Goal: Task Accomplishment & Management: Manage account settings

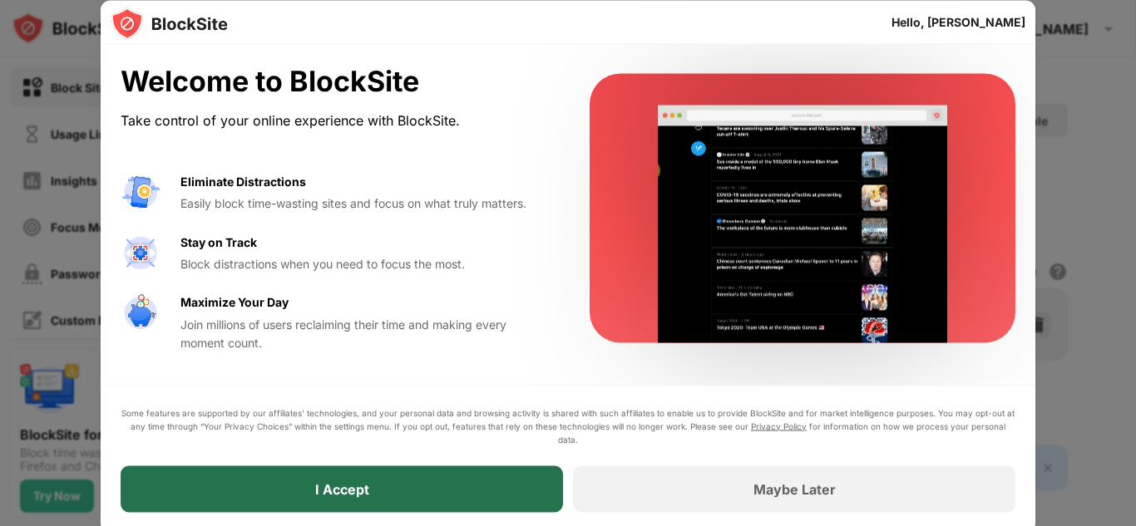
click at [401, 485] on div "I Accept" at bounding box center [342, 489] width 442 height 47
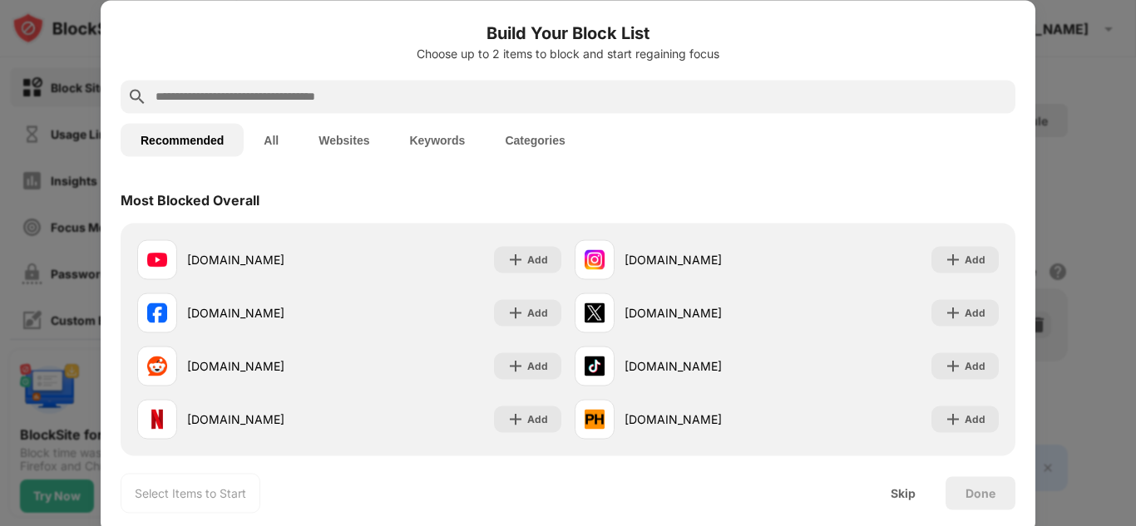
click at [333, 93] on input "text" at bounding box center [581, 96] width 855 height 20
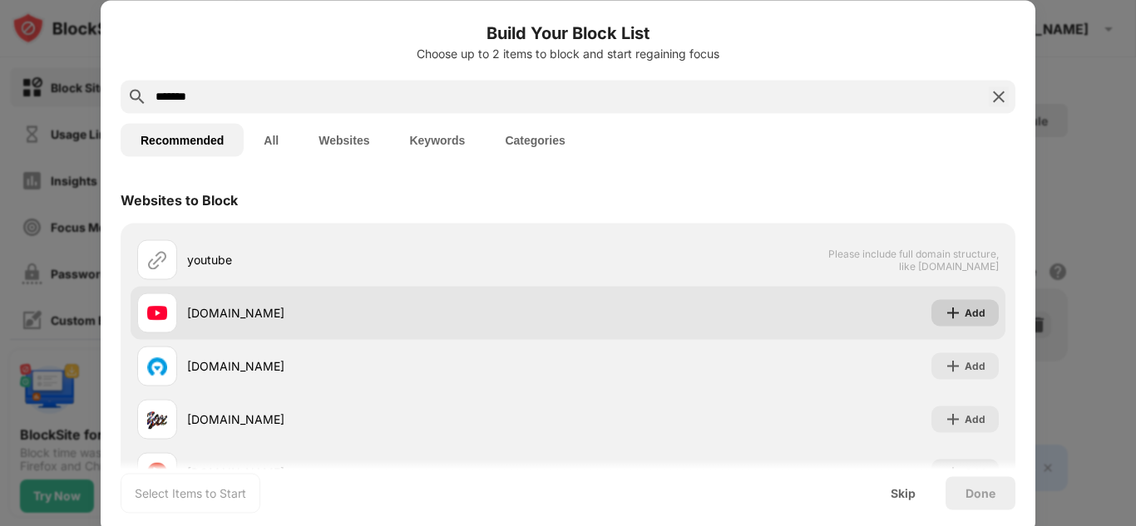
type input "*******"
click at [949, 317] on img at bounding box center [952, 312] width 17 height 17
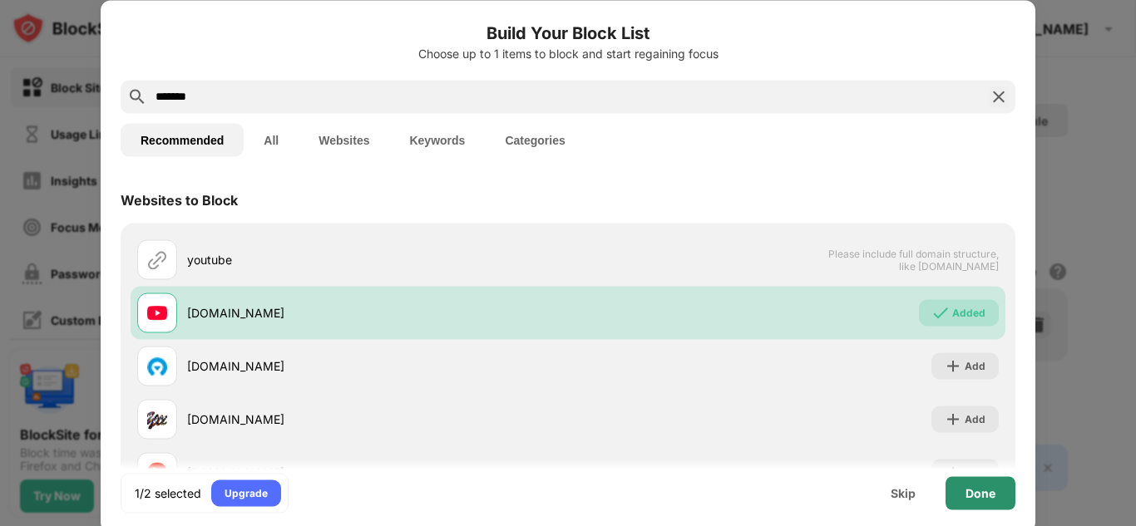
click at [973, 495] on div "Done" at bounding box center [980, 492] width 30 height 13
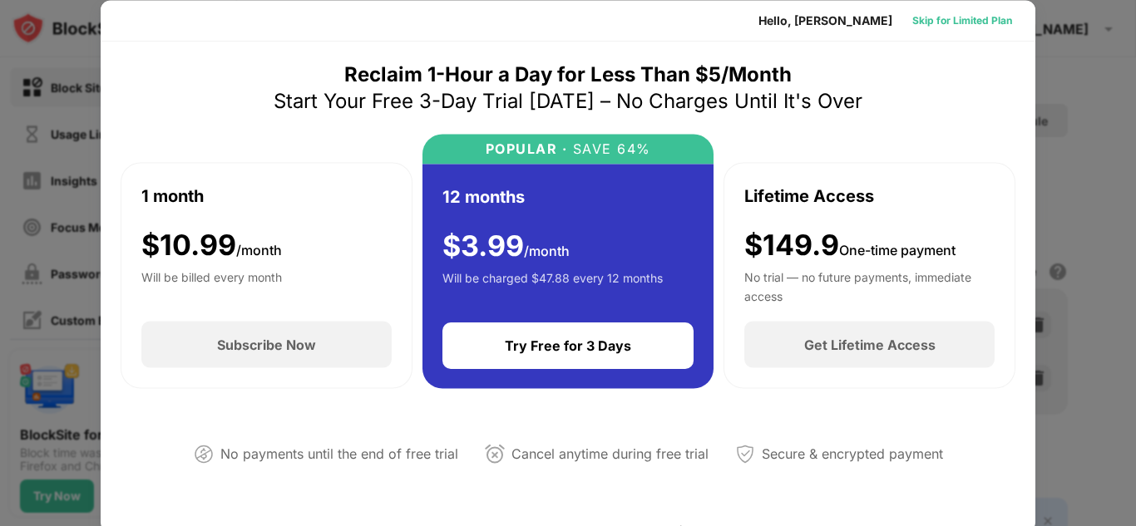
click at [966, 17] on div "Skip for Limited Plan" at bounding box center [962, 20] width 100 height 17
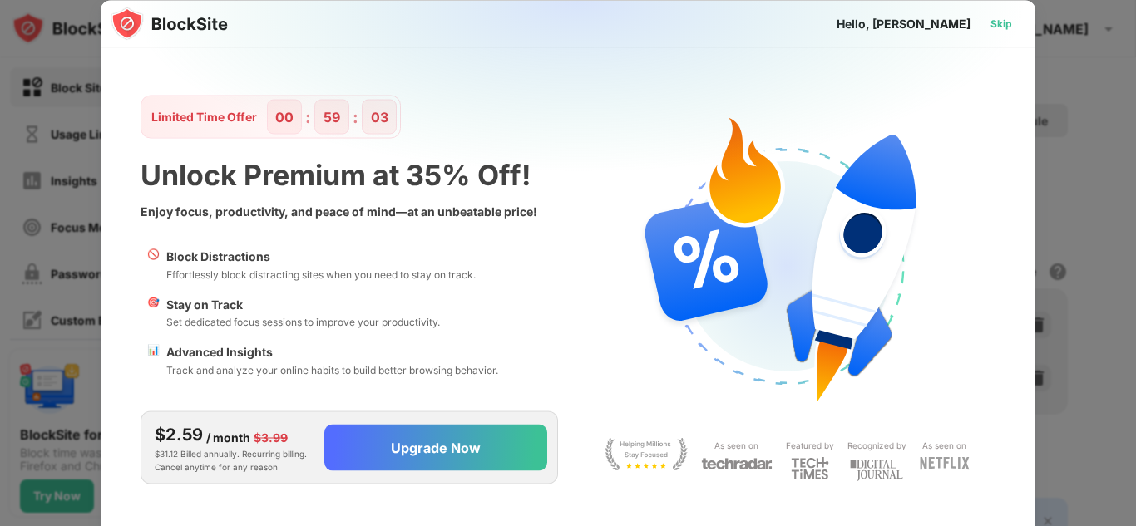
click at [993, 21] on div "Skip" at bounding box center [1001, 23] width 22 height 17
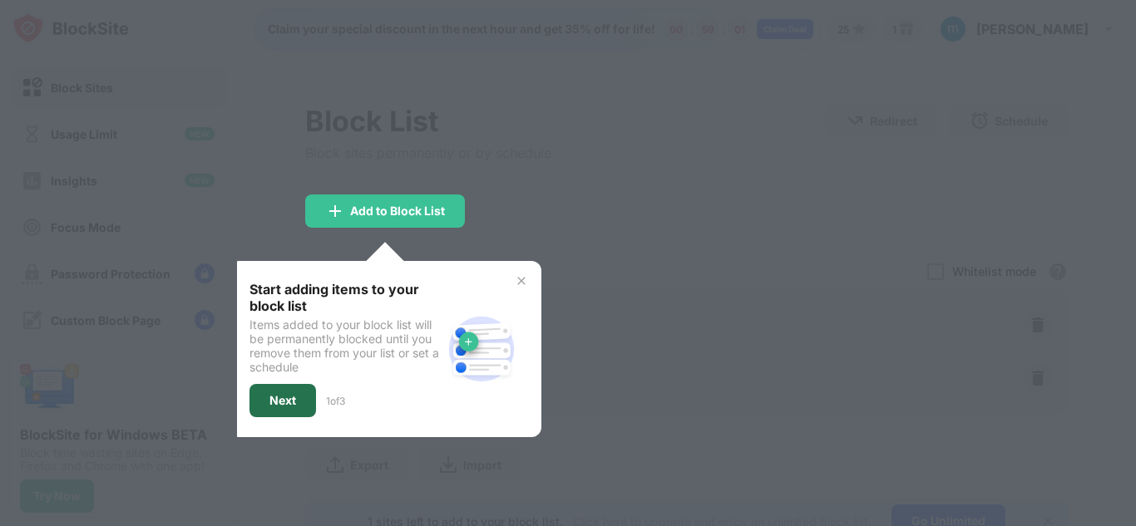
click at [281, 402] on div "Next" at bounding box center [282, 400] width 27 height 13
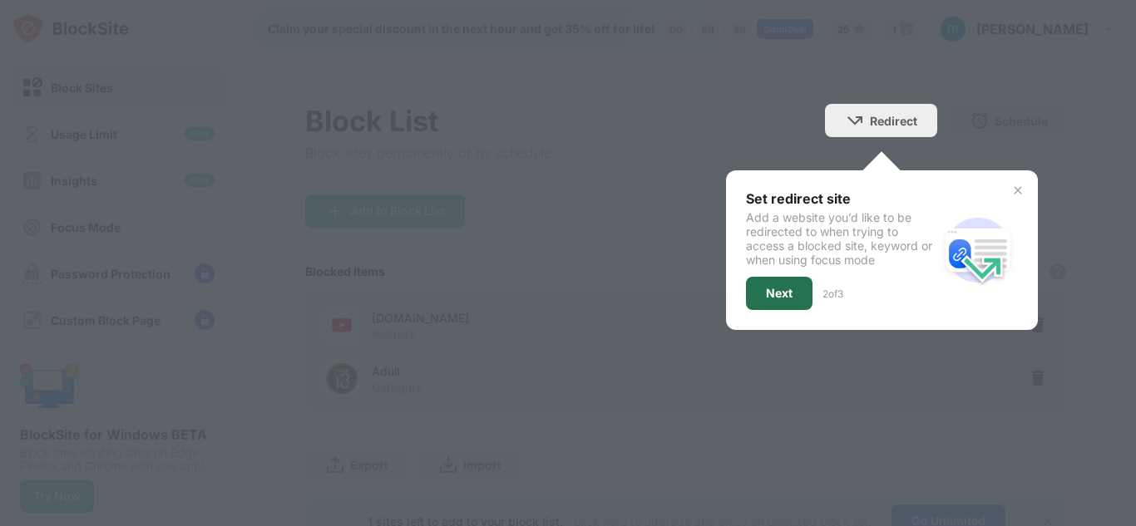
click at [779, 289] on div "Next" at bounding box center [779, 293] width 27 height 13
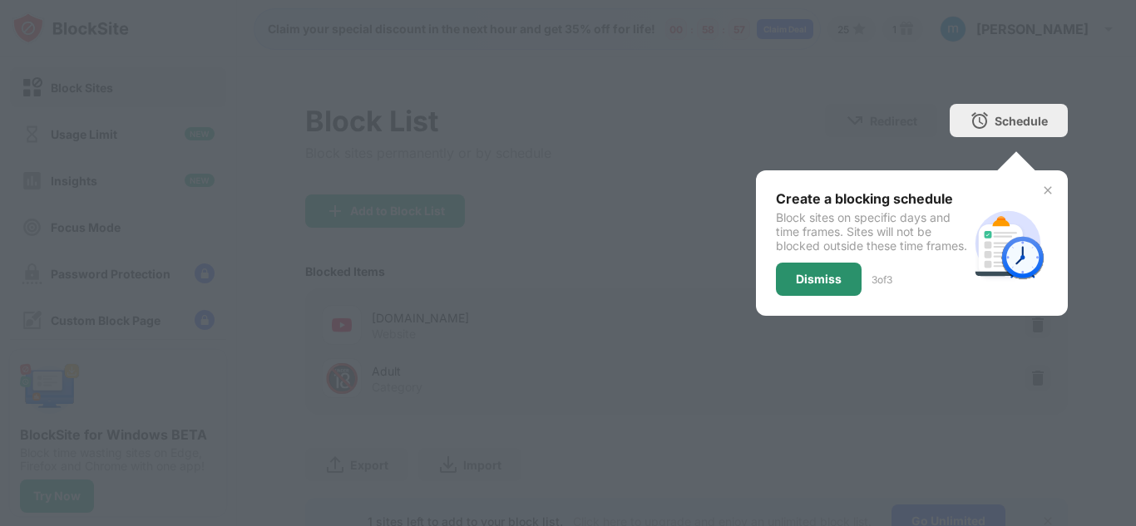
click at [796, 286] on div "Dismiss" at bounding box center [819, 279] width 46 height 13
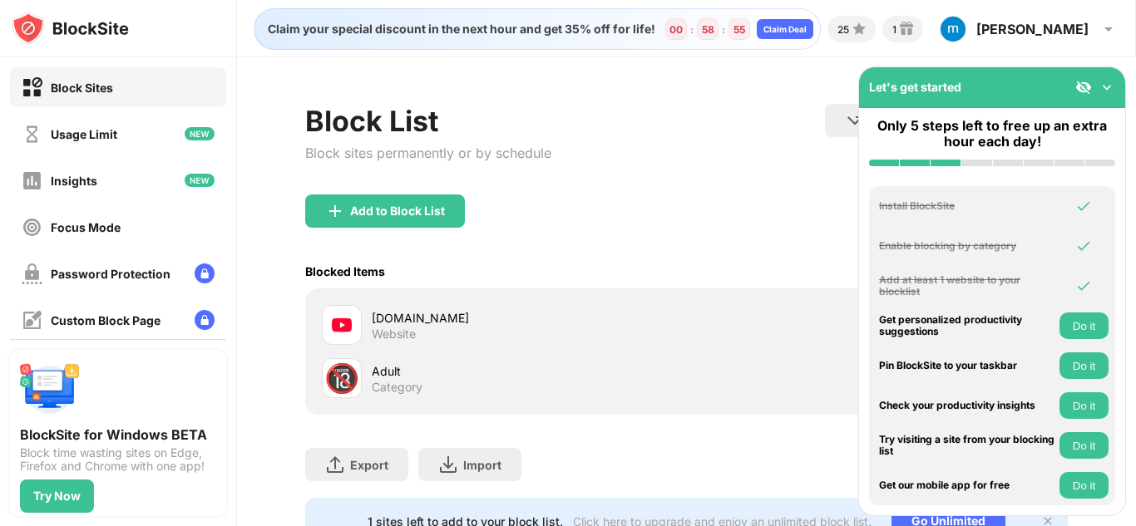
scroll to position [77, 0]
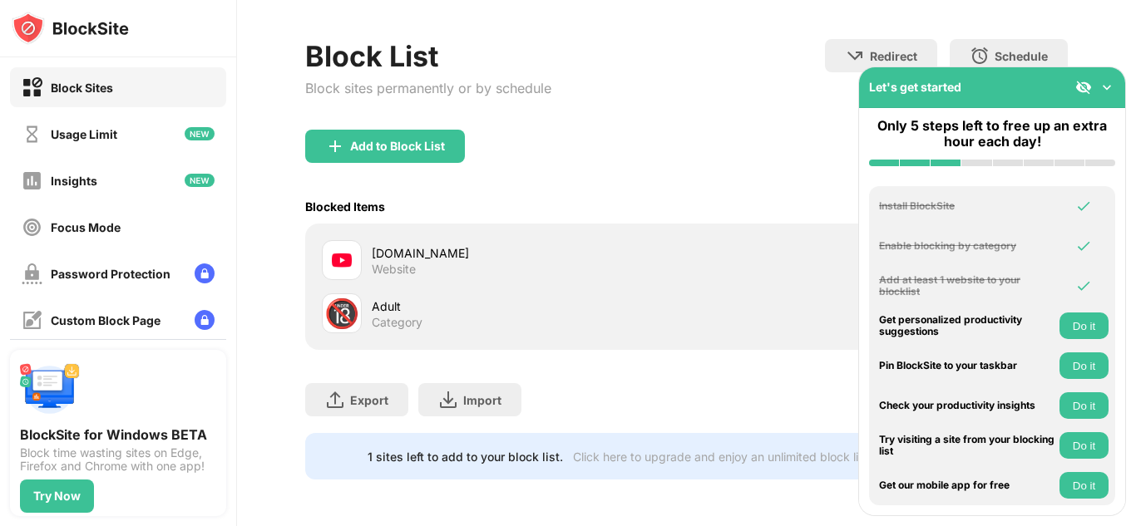
click at [1100, 82] on img at bounding box center [1106, 87] width 17 height 17
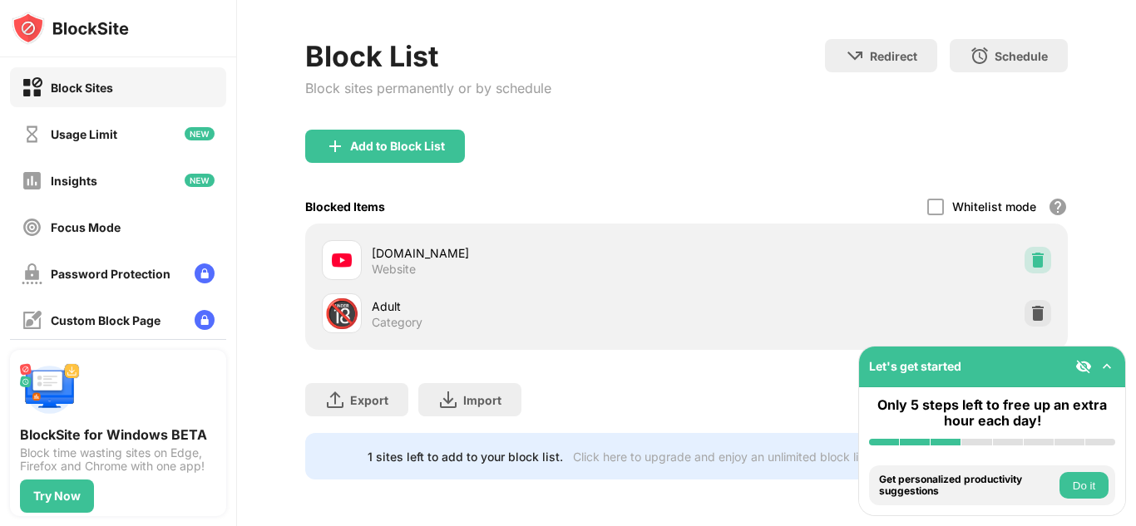
click at [1029, 257] on div at bounding box center [1037, 260] width 27 height 27
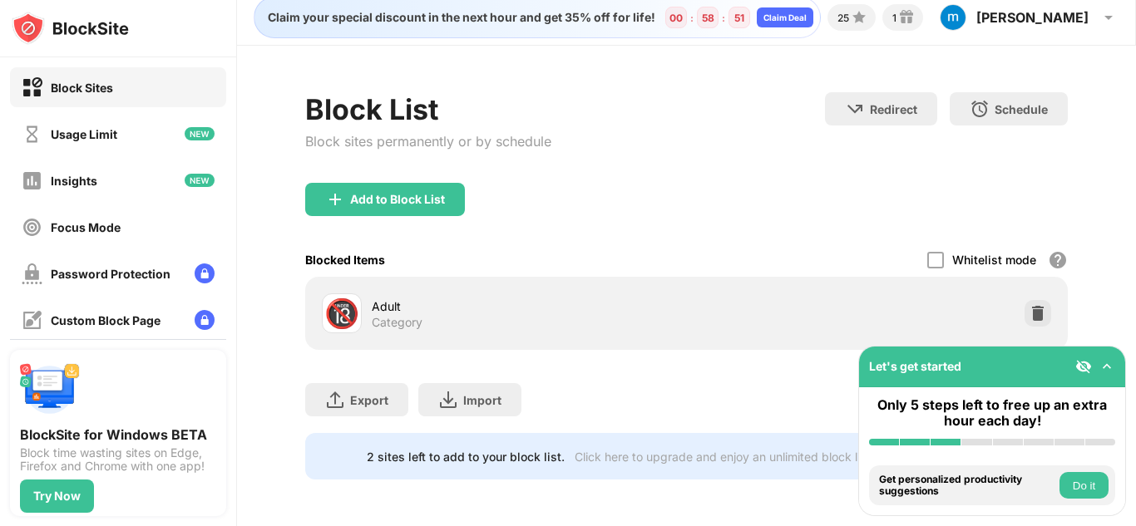
scroll to position [24, 0]
click at [365, 194] on div "Add to Block List" at bounding box center [385, 199] width 160 height 33
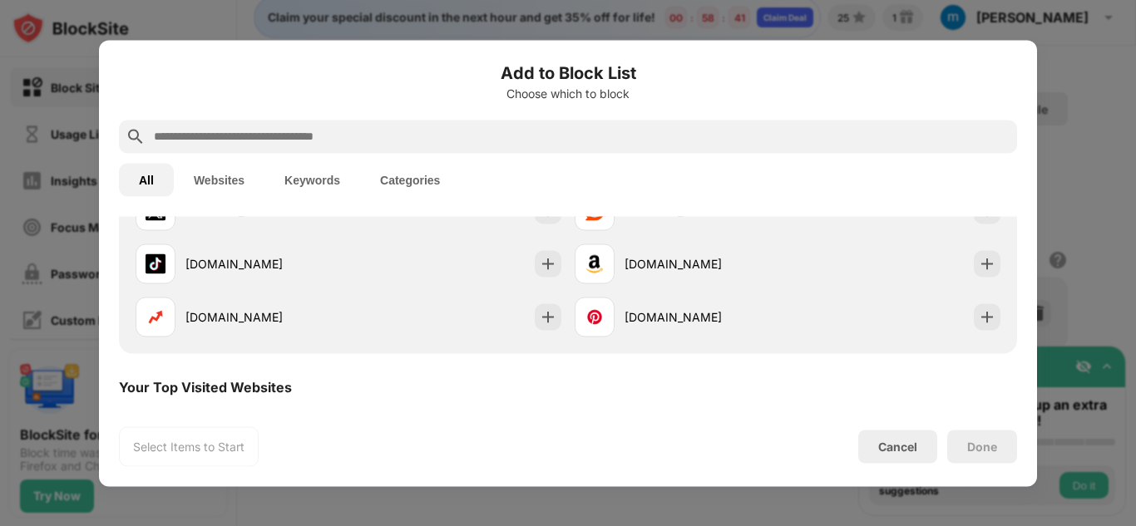
scroll to position [450, 0]
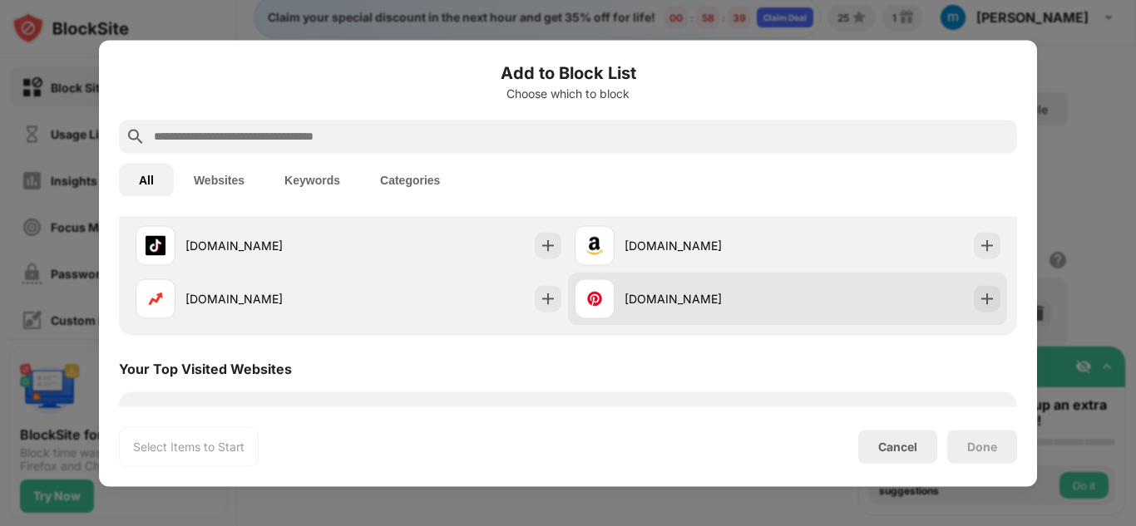
click at [622, 287] on div "pinterest.com" at bounding box center [680, 298] width 213 height 40
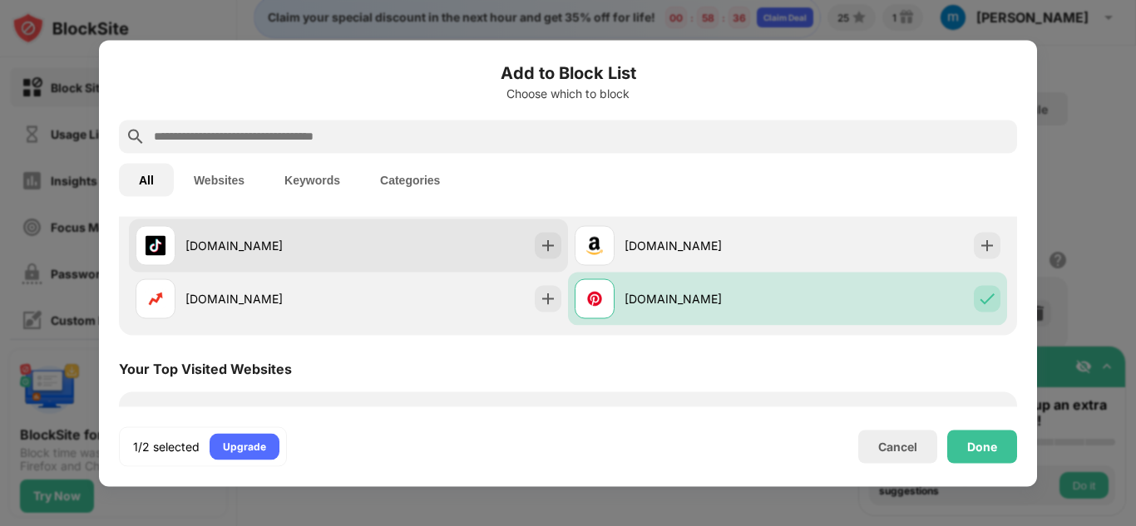
click at [234, 261] on div "tiktok.com" at bounding box center [242, 245] width 213 height 40
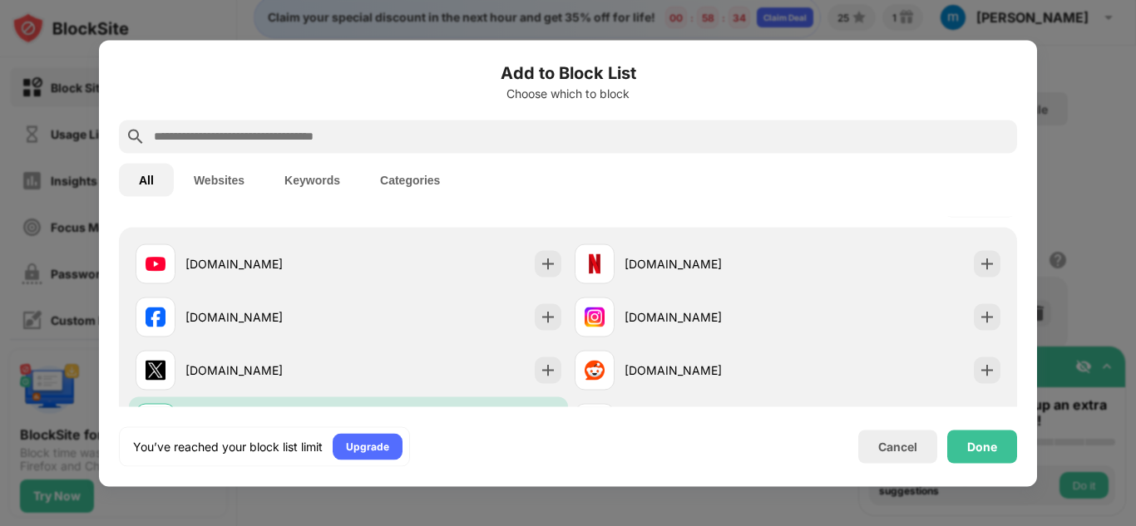
scroll to position [264, 0]
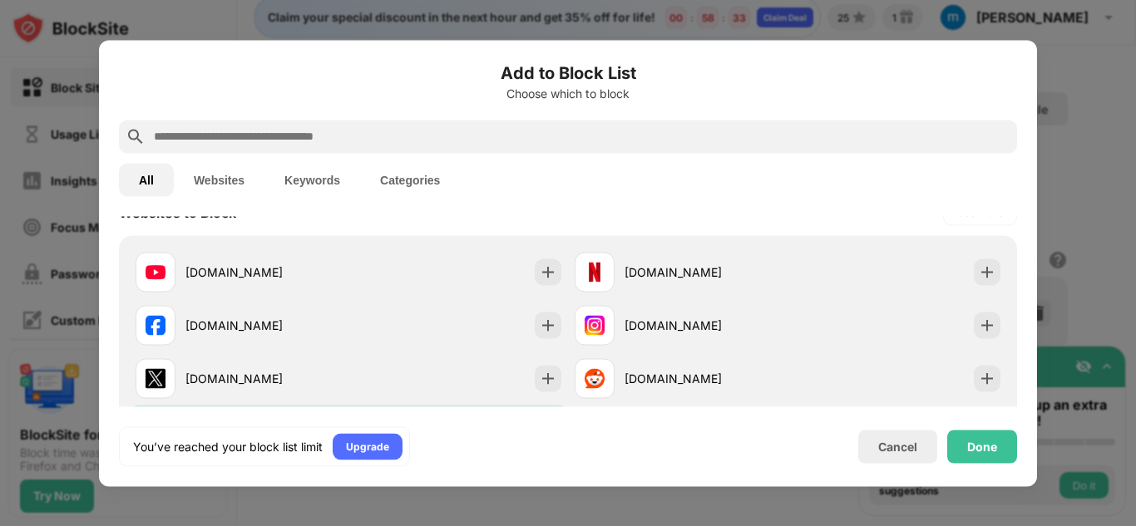
click at [232, 144] on input "text" at bounding box center [581, 136] width 858 height 20
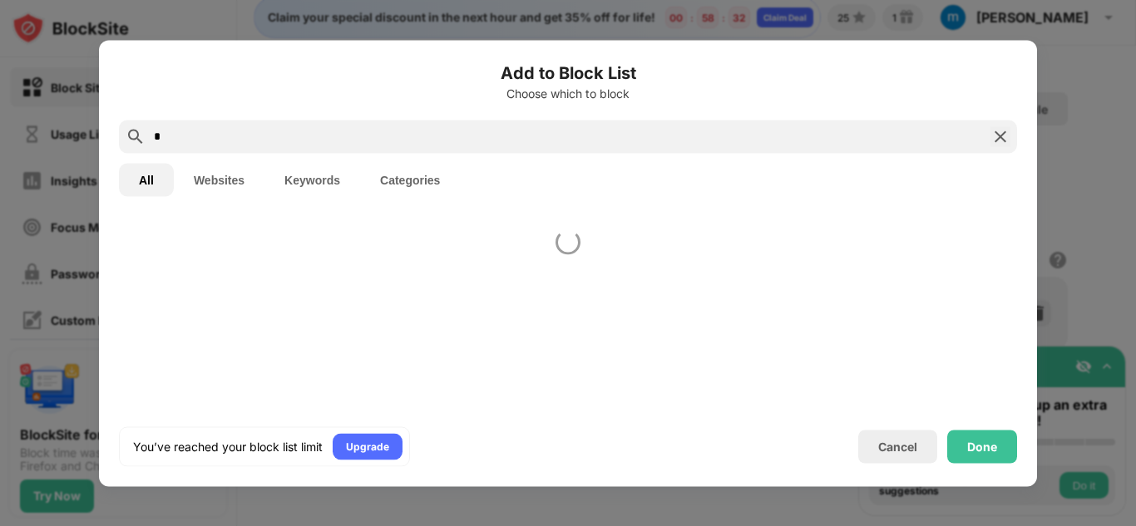
scroll to position [0, 0]
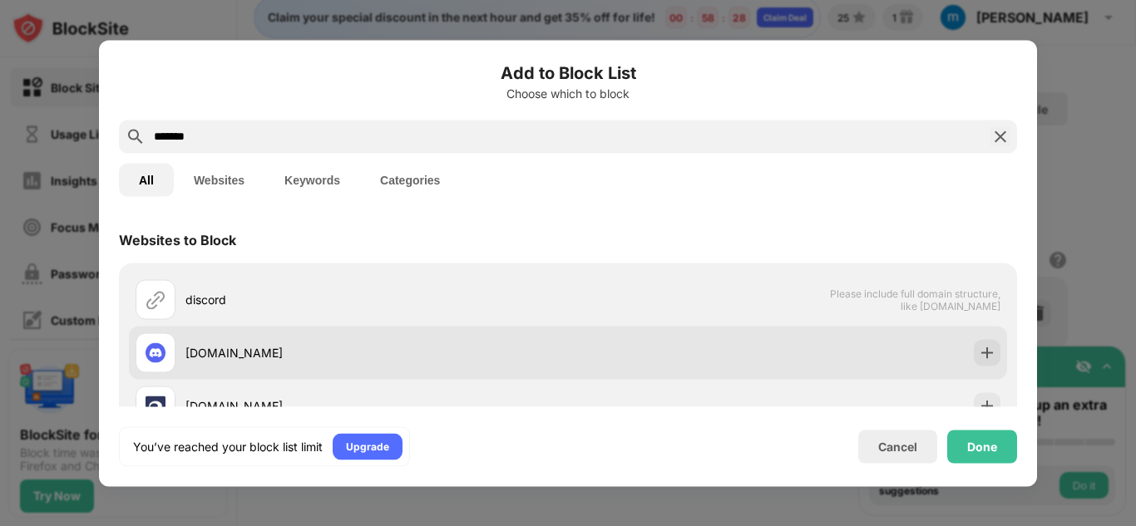
type input "*******"
click at [259, 362] on div "discord.com" at bounding box center [352, 353] width 432 height 40
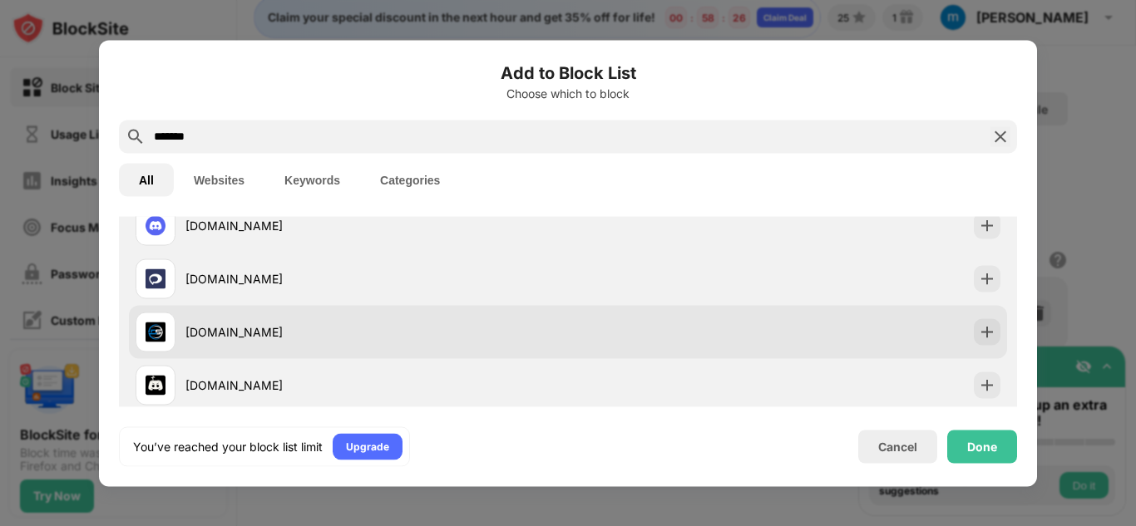
scroll to position [128, 0]
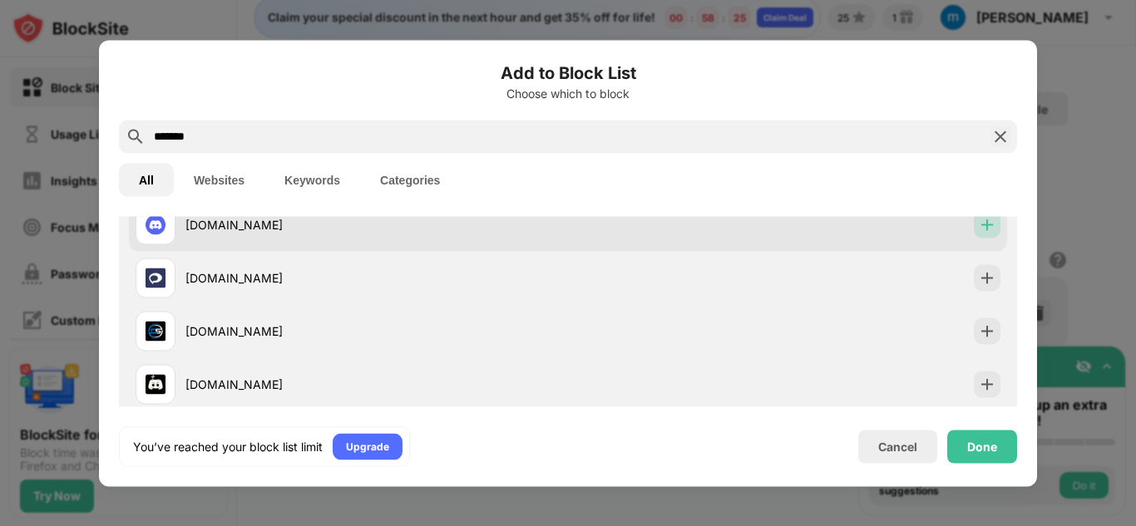
click at [974, 234] on div at bounding box center [986, 224] width 27 height 27
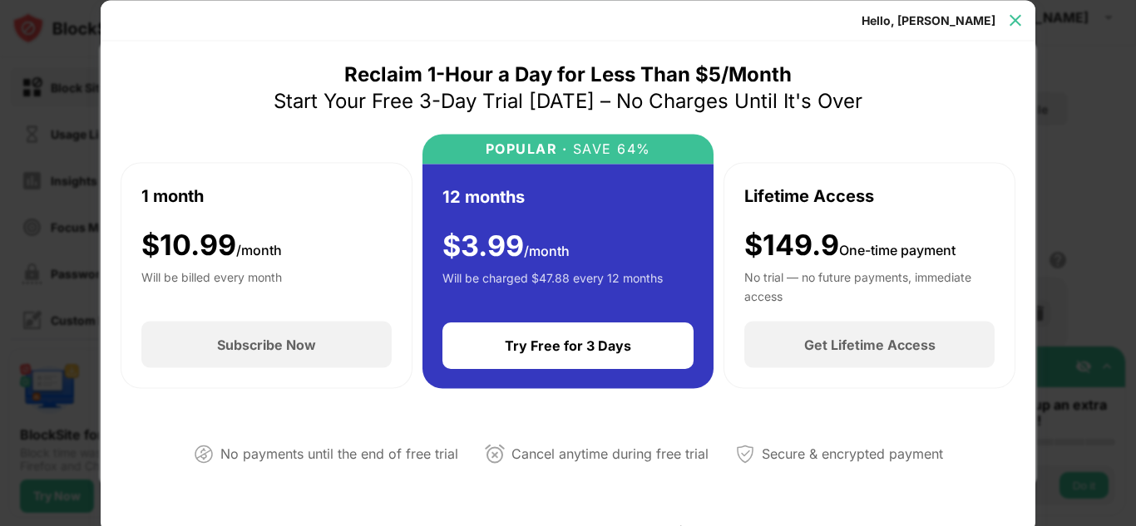
click at [1006, 16] on div at bounding box center [1015, 20] width 27 height 27
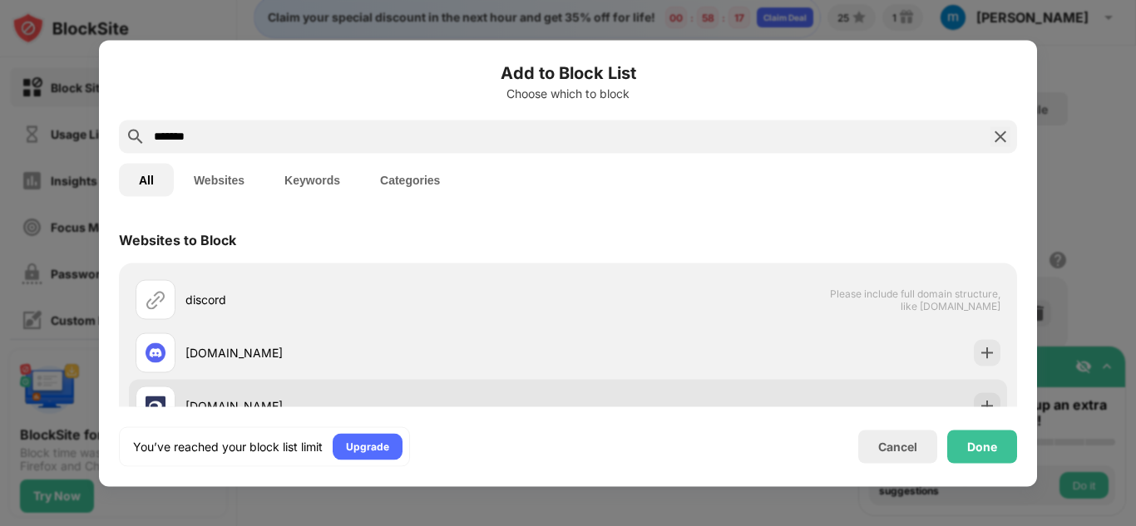
scroll to position [335, 0]
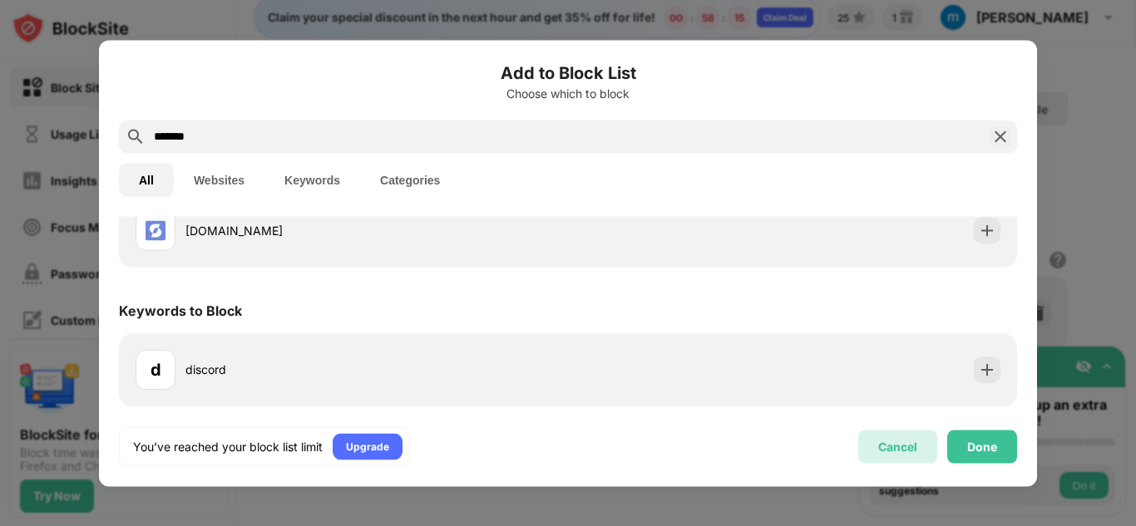
click at [903, 449] on div "Cancel" at bounding box center [897, 447] width 39 height 14
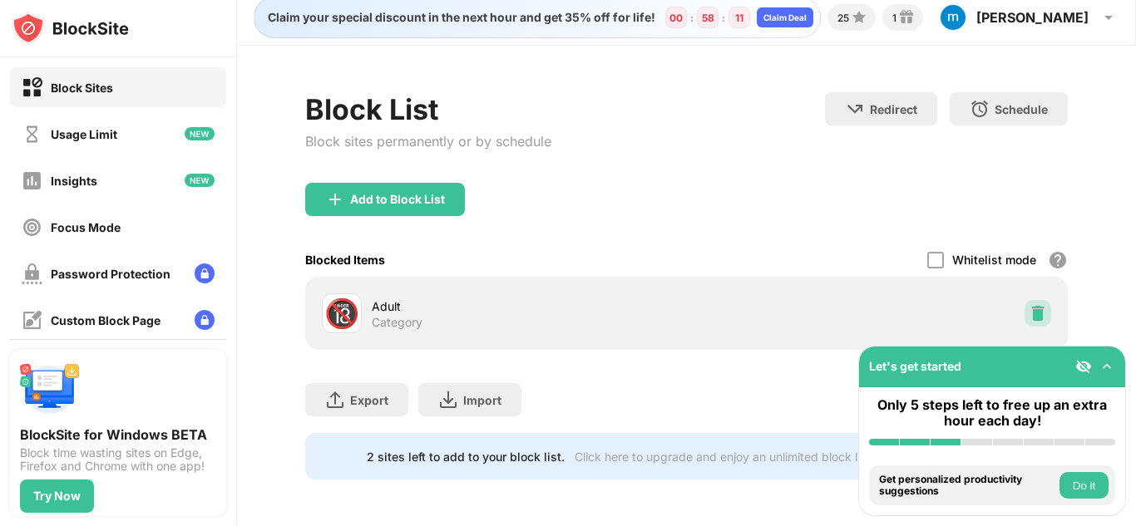
click at [1032, 305] on img at bounding box center [1037, 313] width 17 height 17
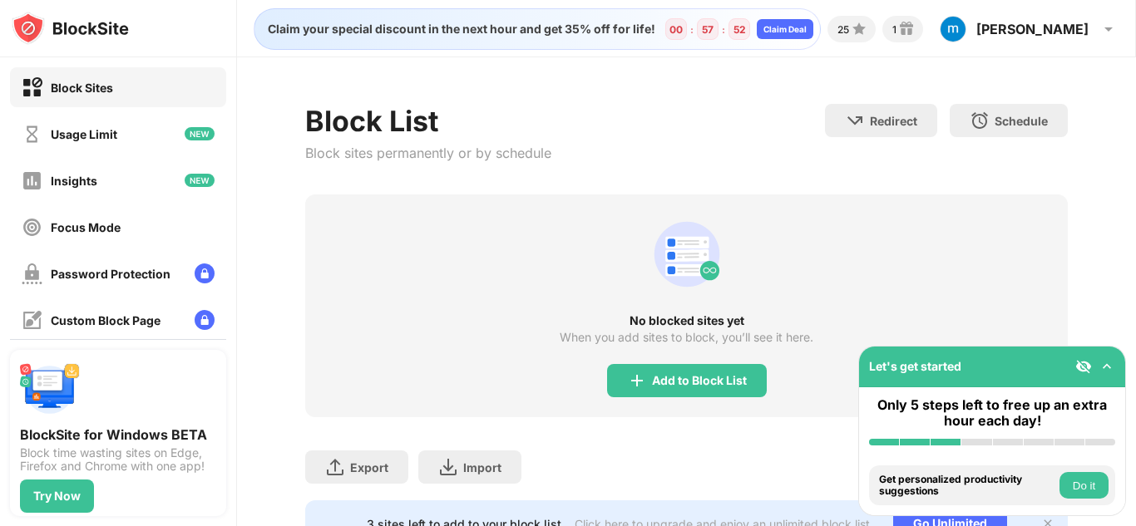
scroll to position [80, 0]
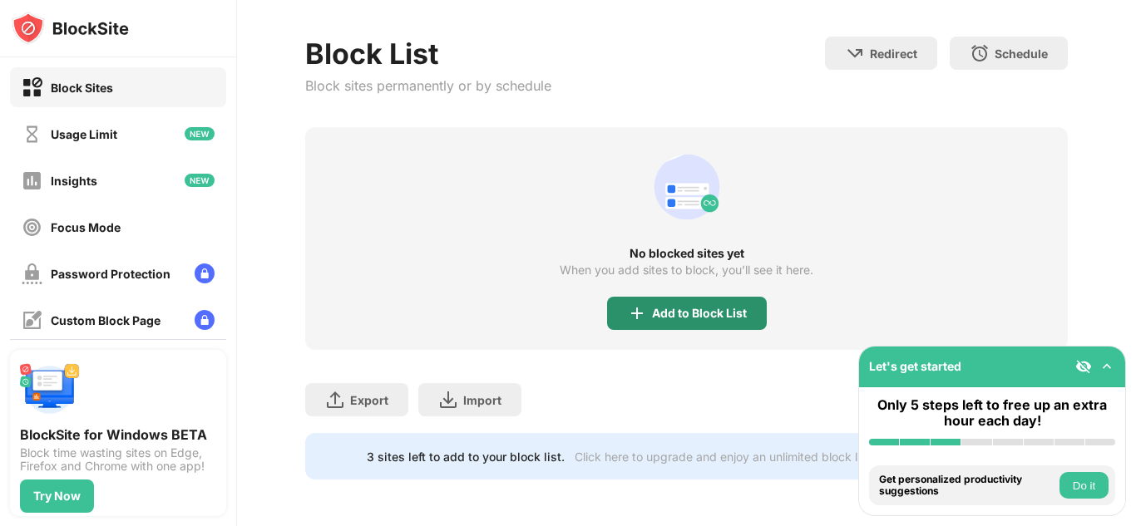
click at [656, 307] on div "Add to Block List" at bounding box center [699, 313] width 95 height 13
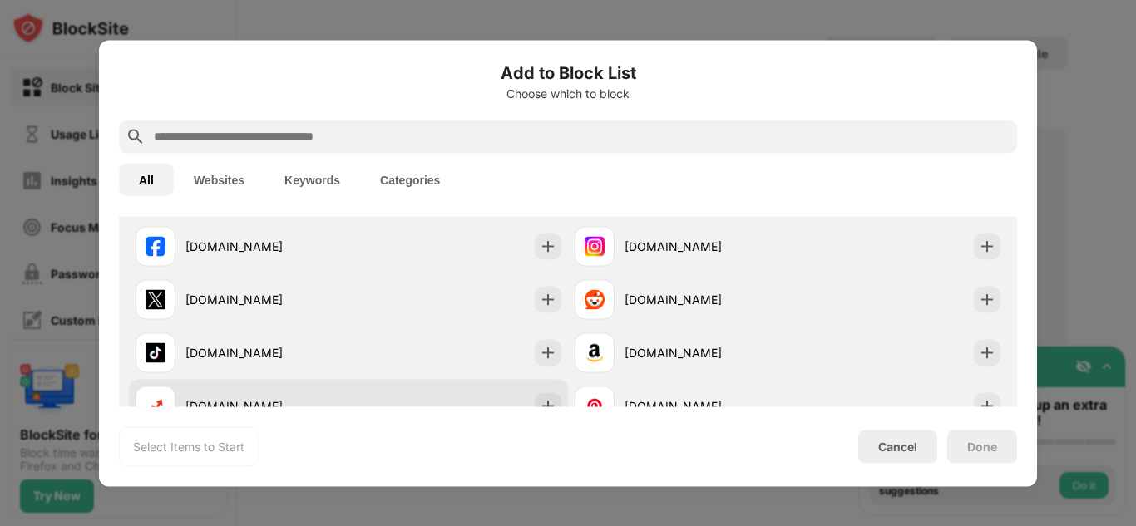
scroll to position [342, 0]
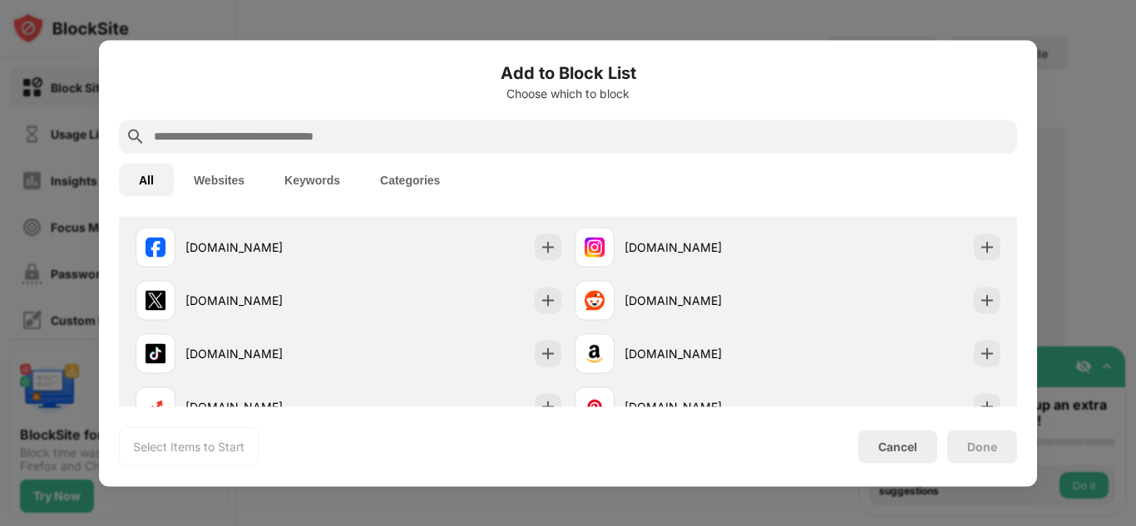
click at [396, 142] on input "text" at bounding box center [581, 136] width 858 height 20
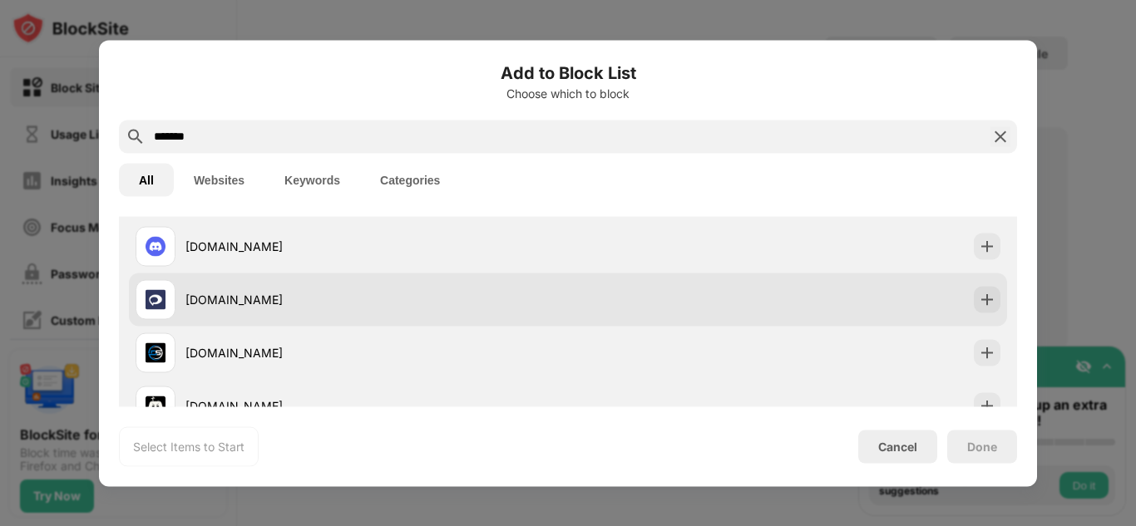
scroll to position [108, 0]
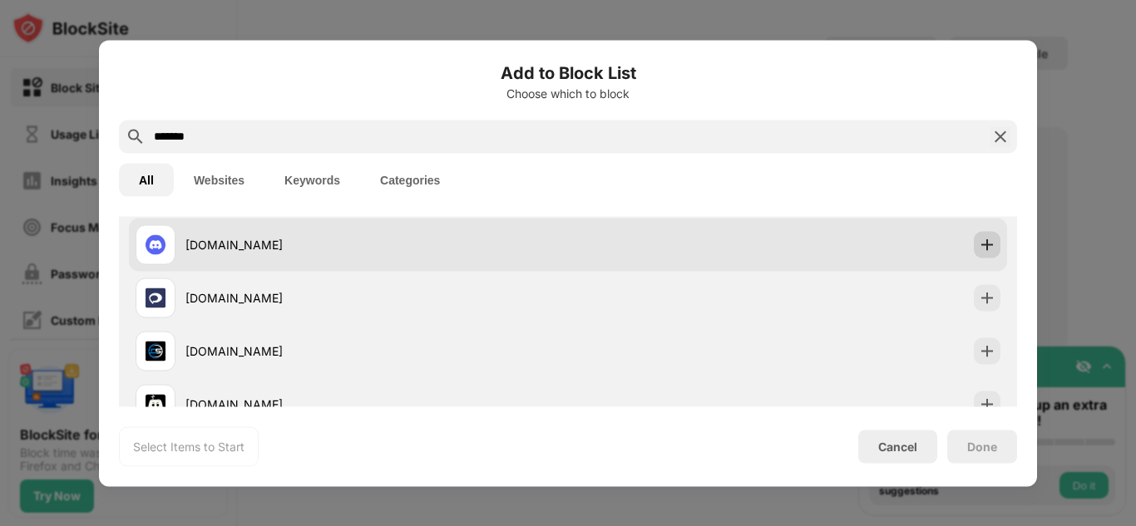
type input "*******"
click at [981, 254] on div at bounding box center [986, 244] width 27 height 27
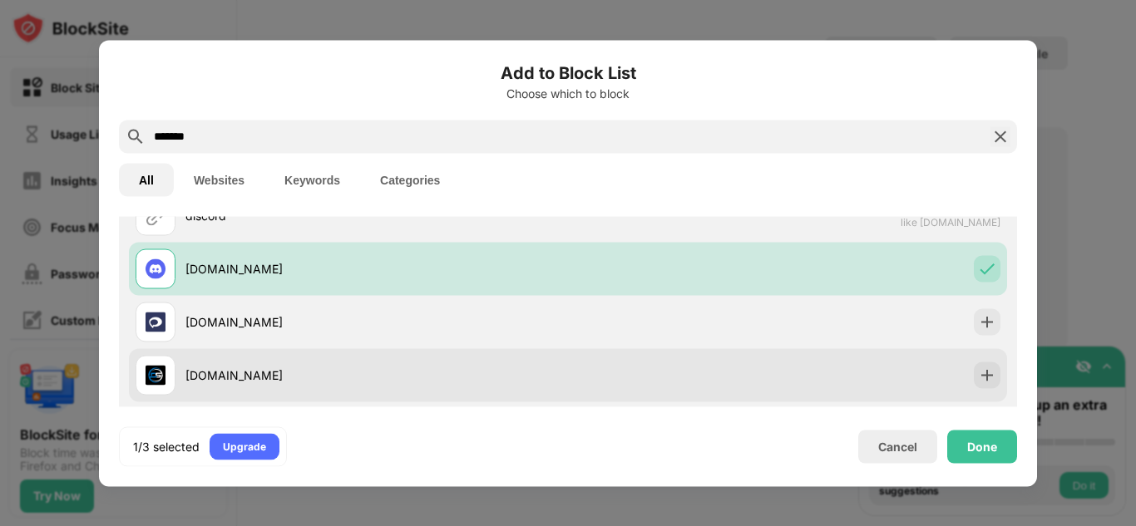
scroll to position [0, 0]
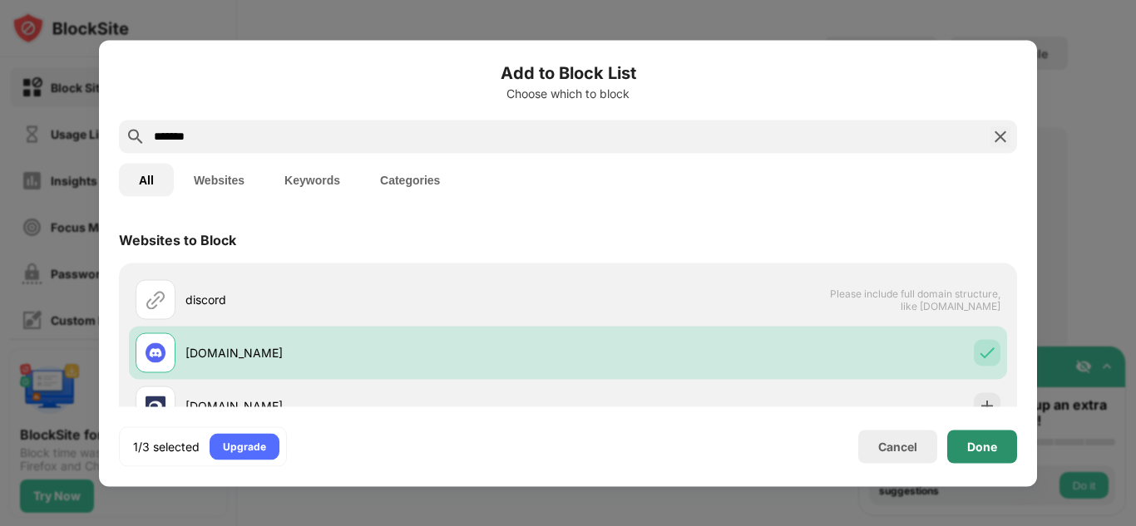
click at [972, 441] on div "Done" at bounding box center [982, 446] width 30 height 13
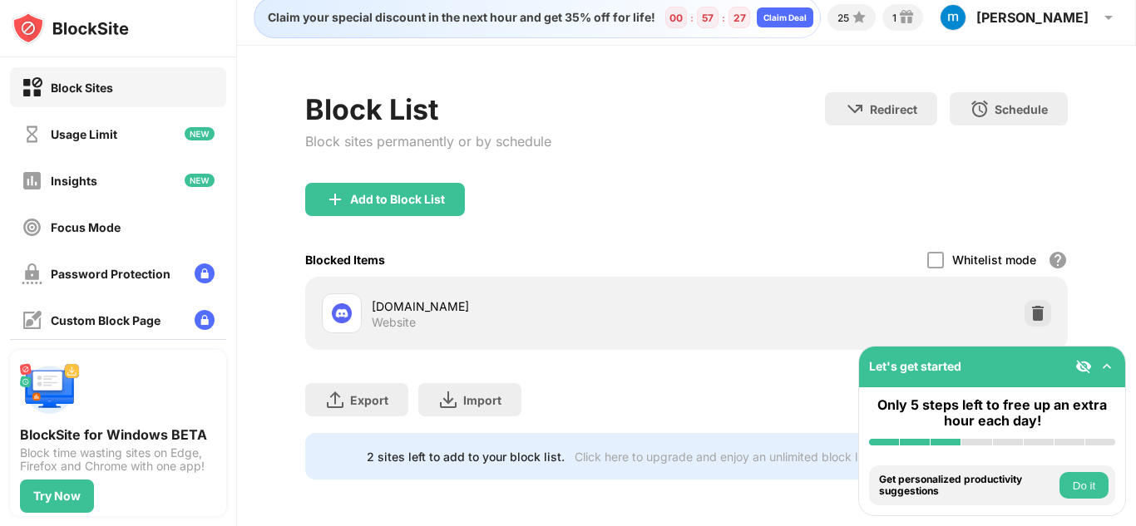
scroll to position [24, 0]
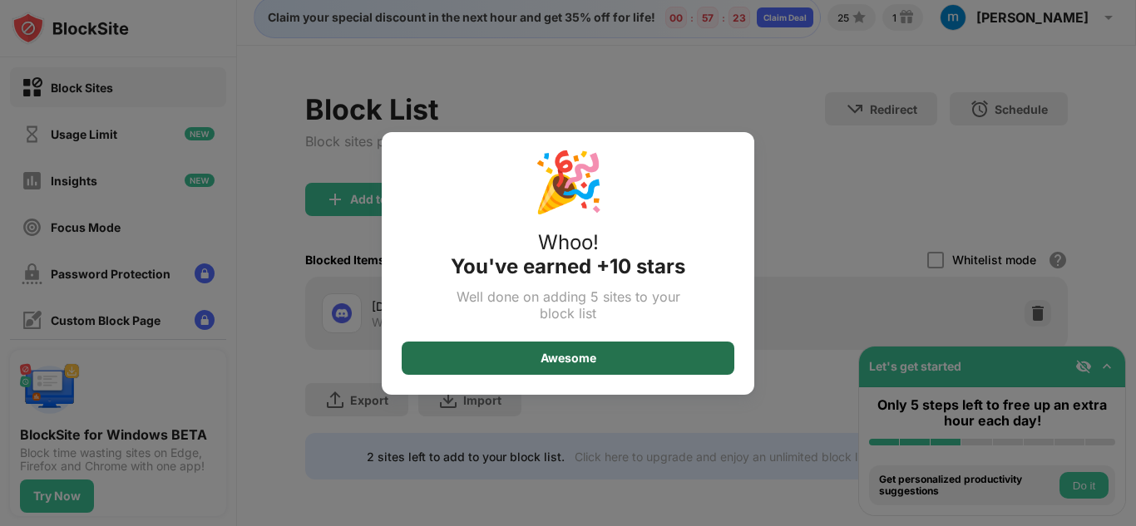
click at [525, 354] on div "Awesome" at bounding box center [568, 358] width 333 height 33
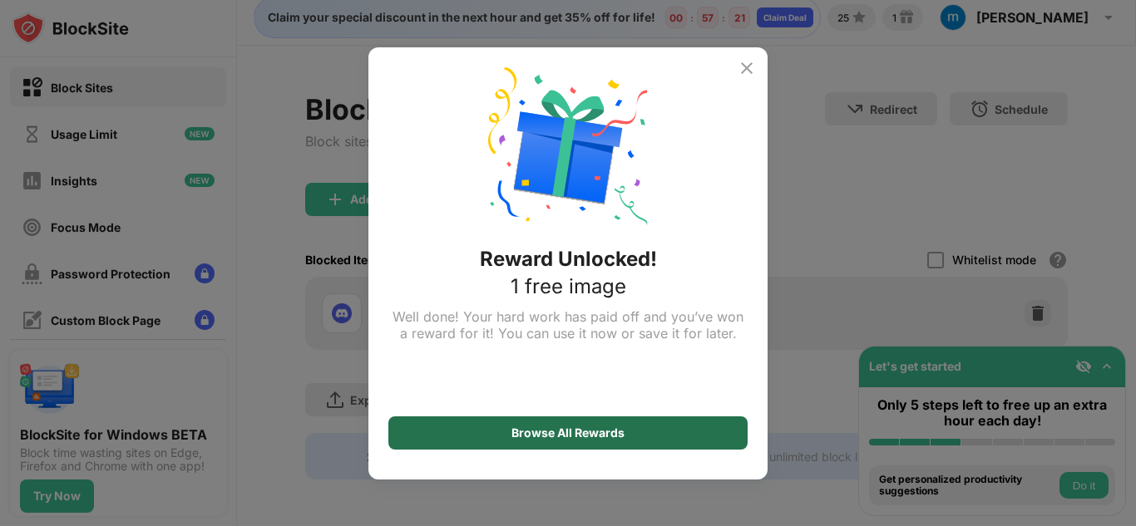
click at [516, 438] on div "Browse All Rewards" at bounding box center [567, 432] width 113 height 13
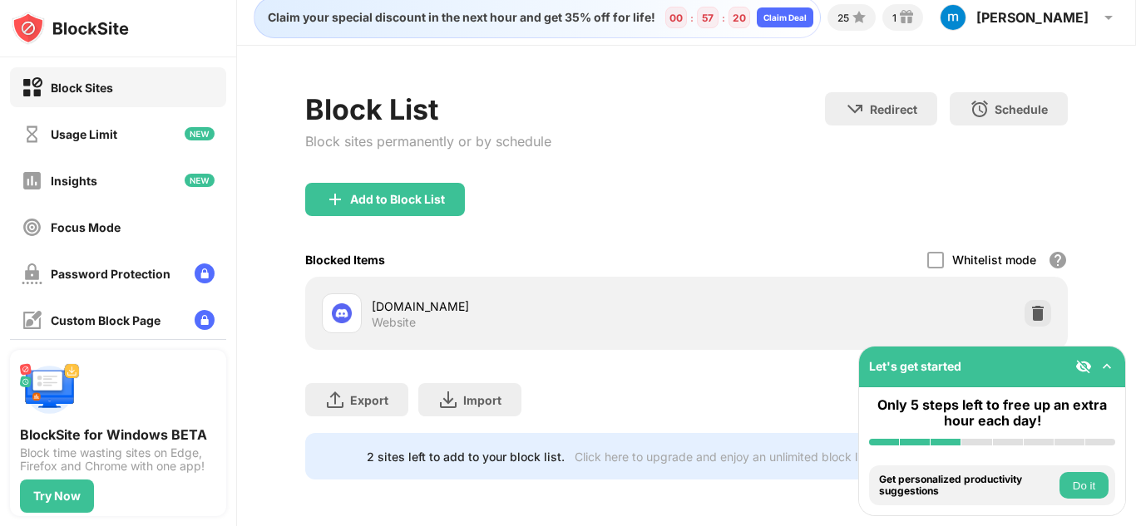
click at [350, 193] on div "Add to Block List" at bounding box center [397, 199] width 95 height 13
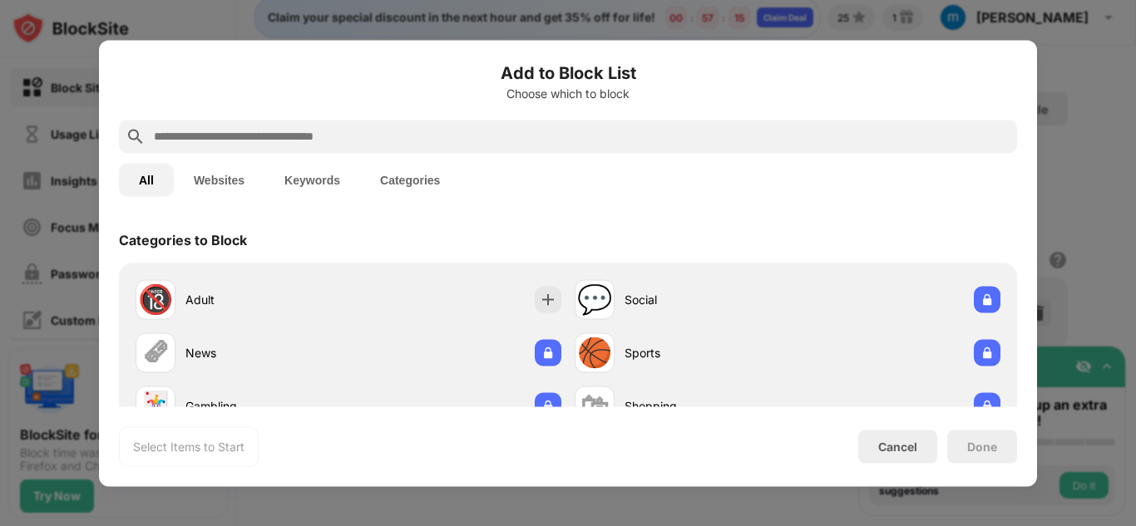
click at [318, 133] on input "text" at bounding box center [581, 136] width 858 height 20
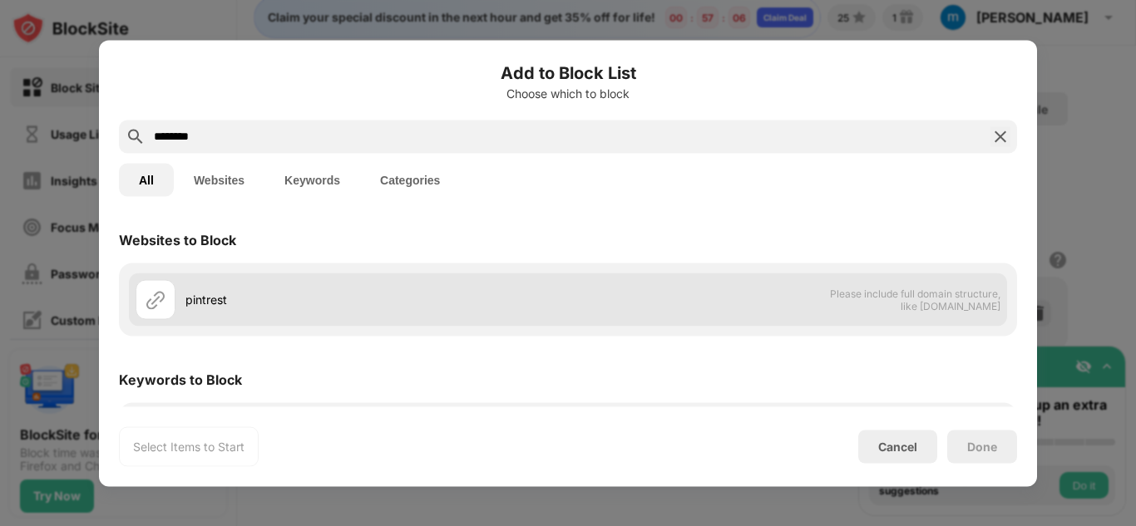
type input "********"
click at [164, 295] on img at bounding box center [155, 299] width 20 height 20
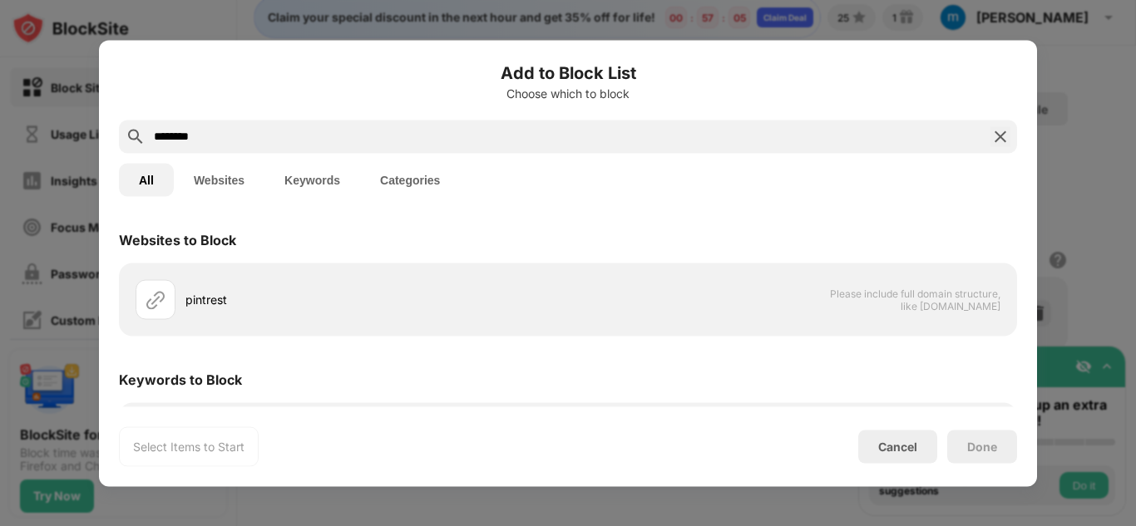
scroll to position [69, 0]
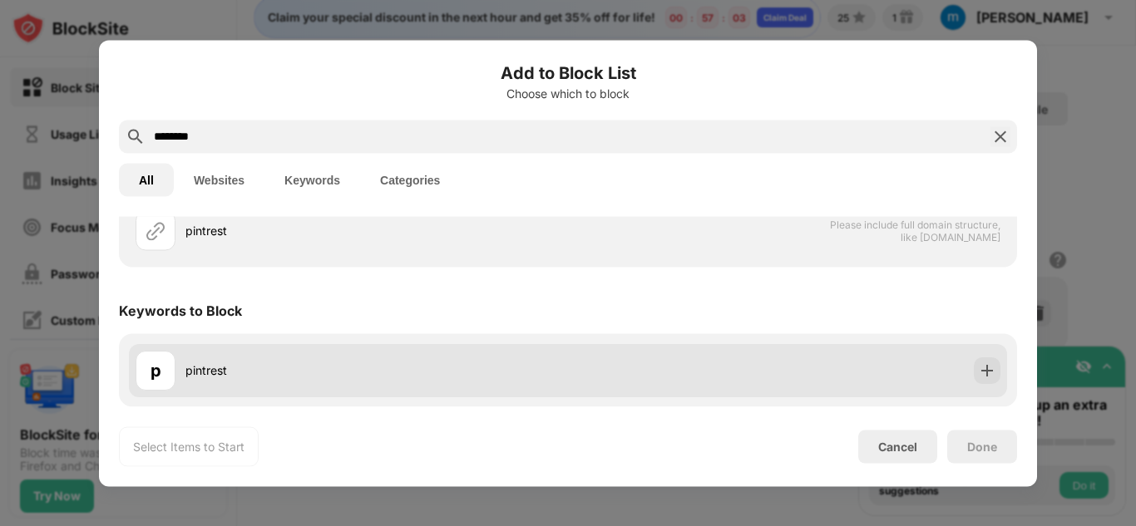
click at [226, 375] on div "pintrest" at bounding box center [376, 370] width 382 height 17
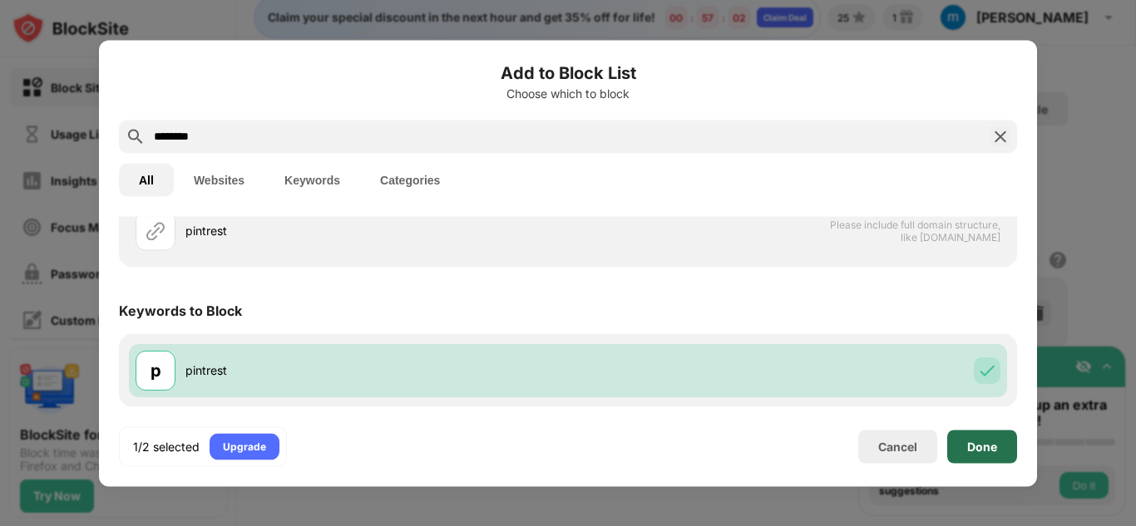
click at [959, 443] on div "Done" at bounding box center [982, 446] width 70 height 33
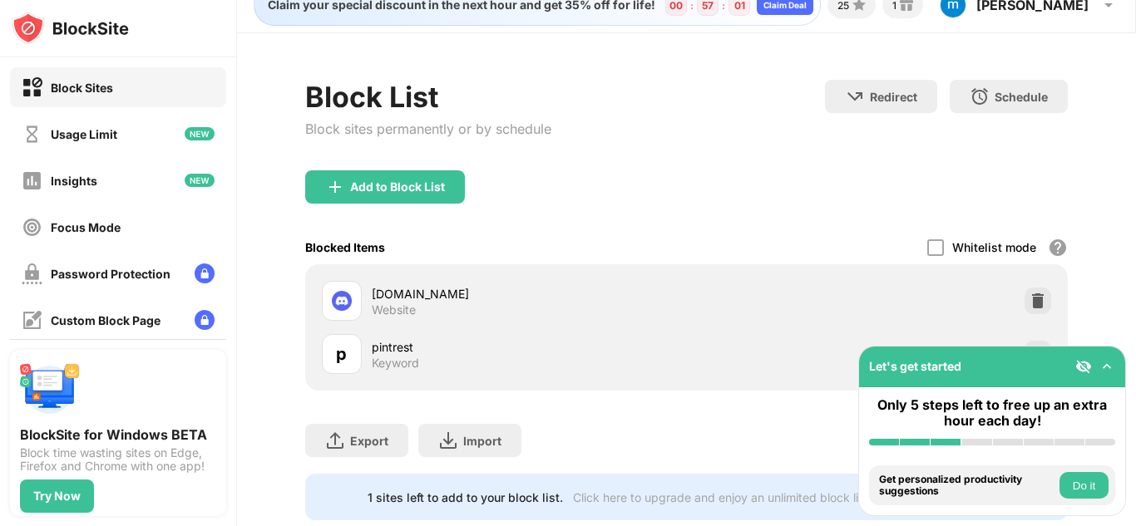
scroll to position [77, 0]
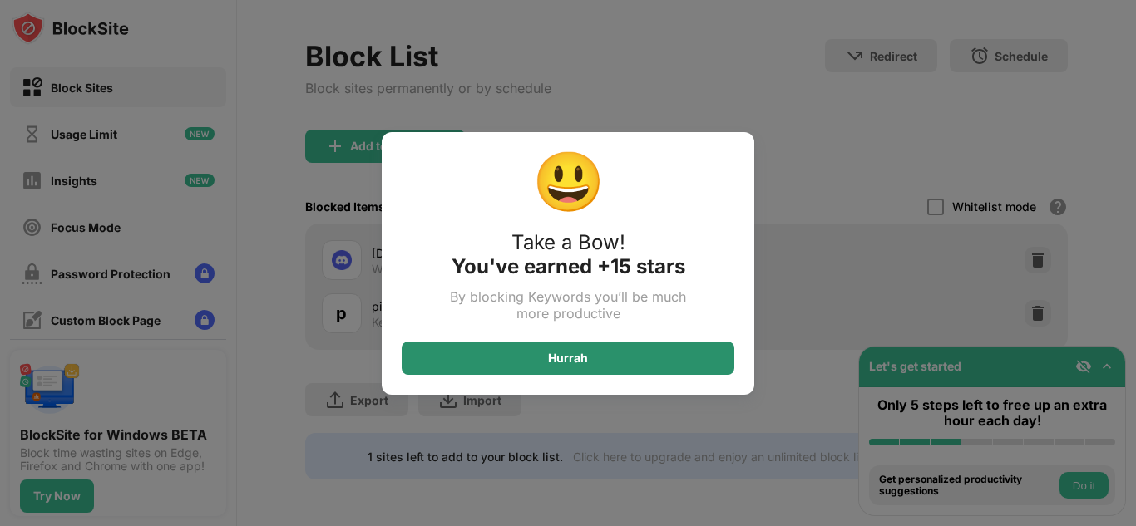
click at [590, 357] on div "Hurrah" at bounding box center [568, 358] width 333 height 33
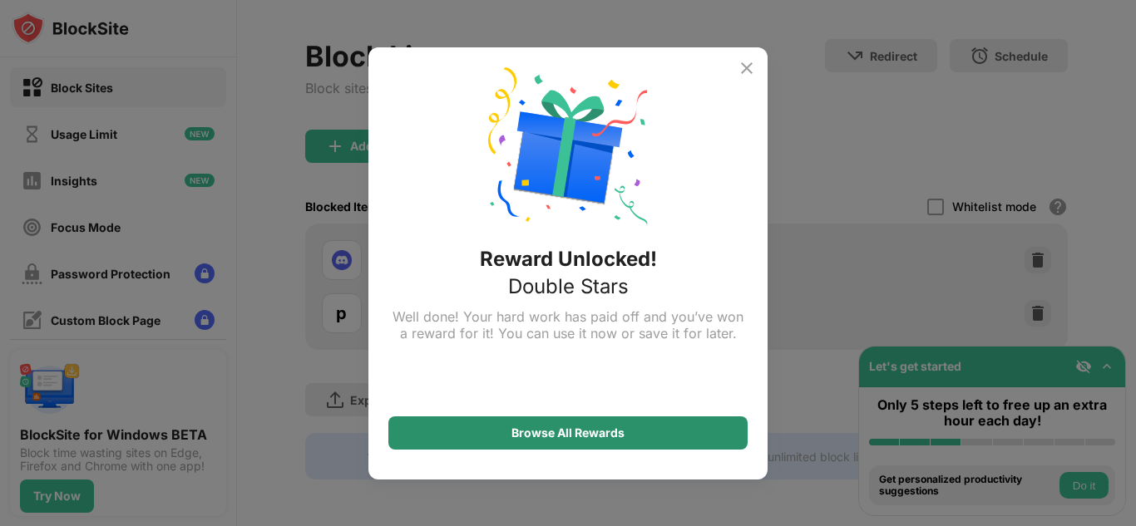
click at [535, 433] on div "Browse All Rewards" at bounding box center [567, 432] width 113 height 13
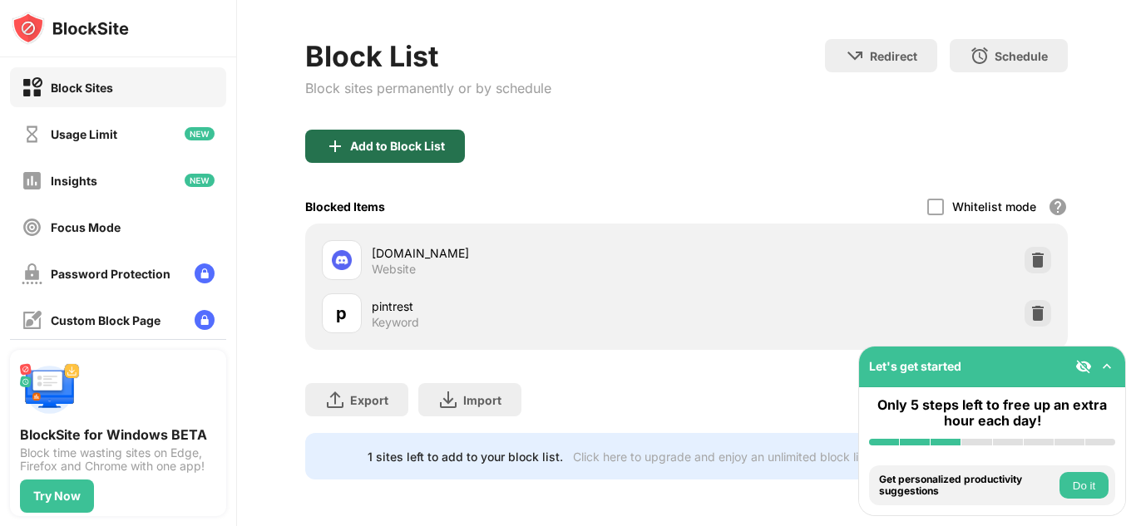
click at [396, 140] on div "Add to Block List" at bounding box center [397, 146] width 95 height 13
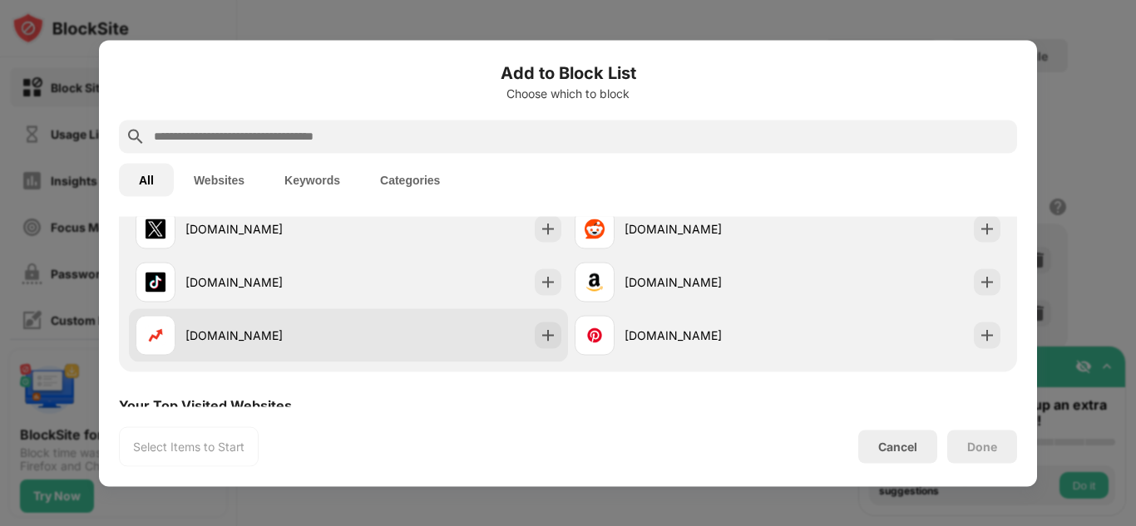
scroll to position [406, 0]
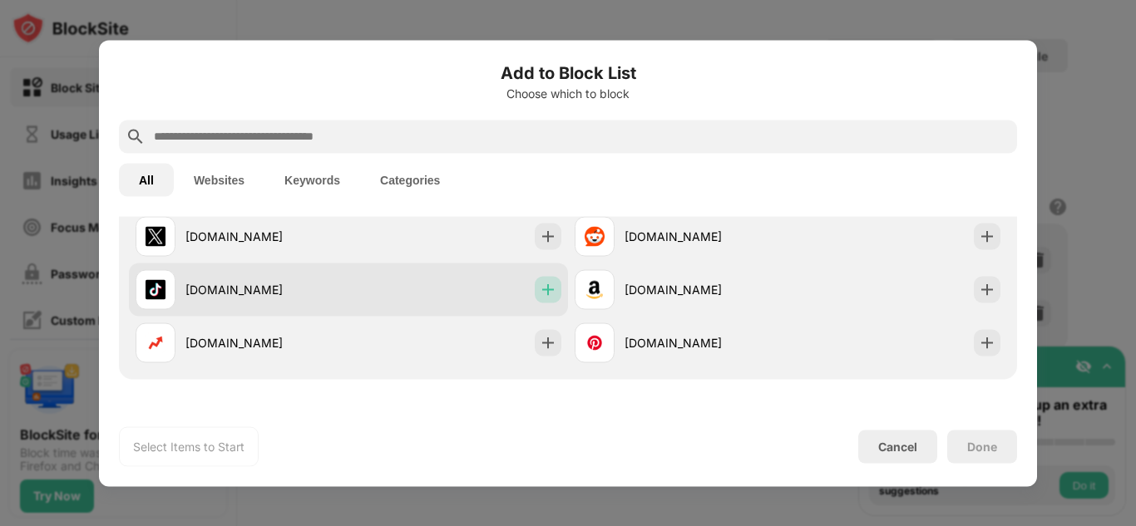
click at [540, 285] on img at bounding box center [548, 289] width 17 height 17
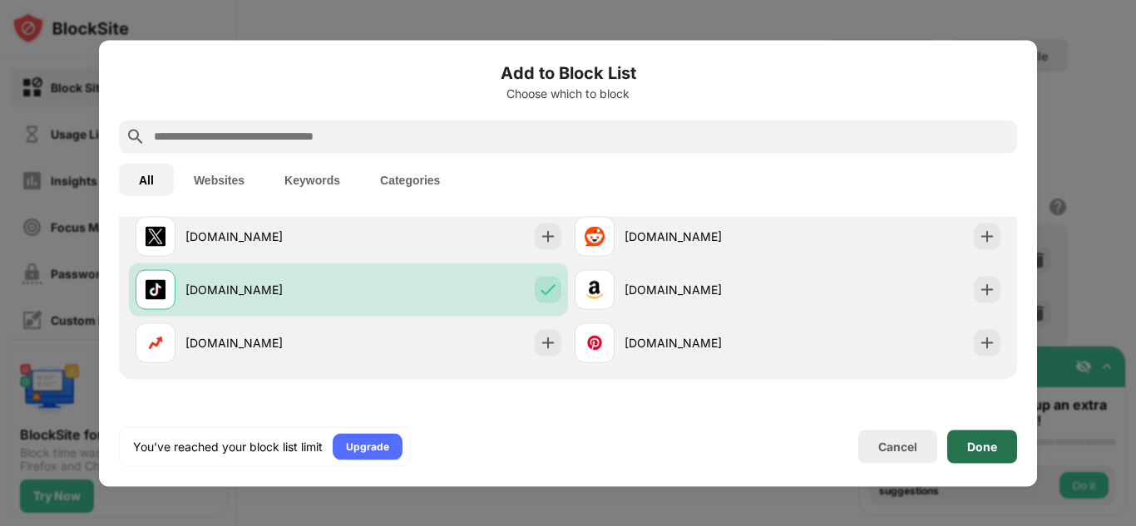
click at [981, 437] on div "Done" at bounding box center [982, 446] width 70 height 33
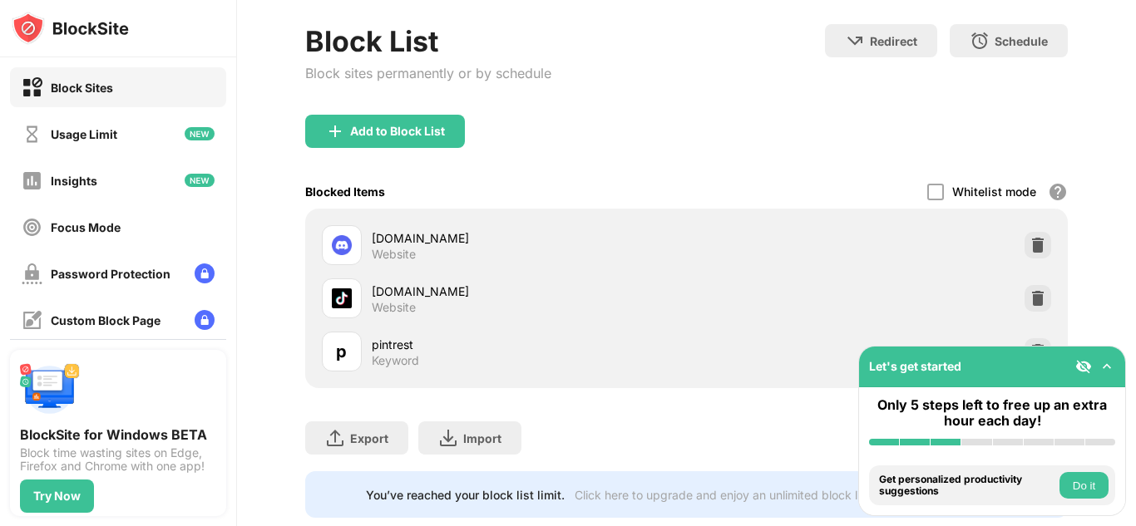
scroll to position [131, 0]
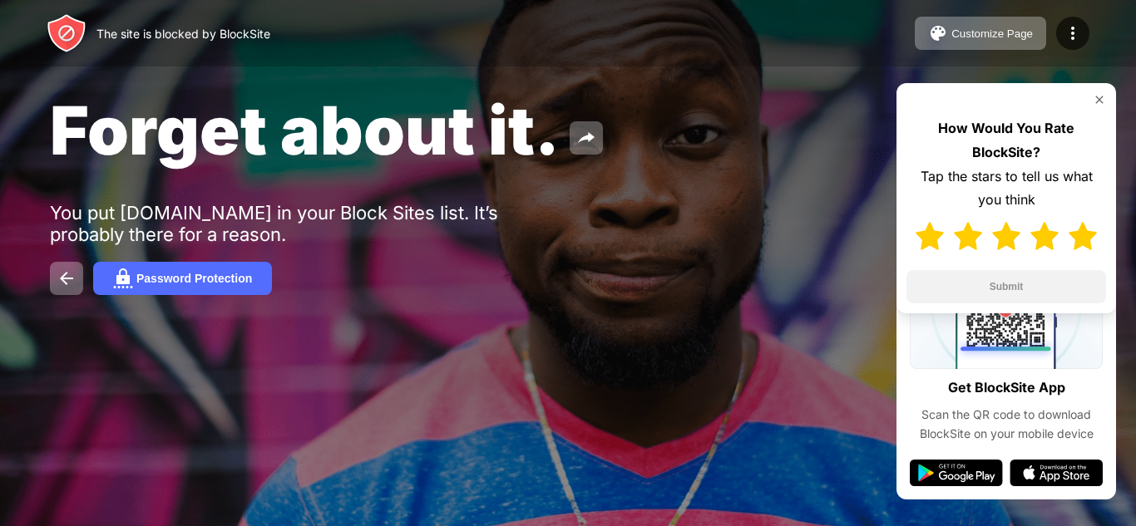
click at [1081, 229] on img at bounding box center [1082, 236] width 28 height 28
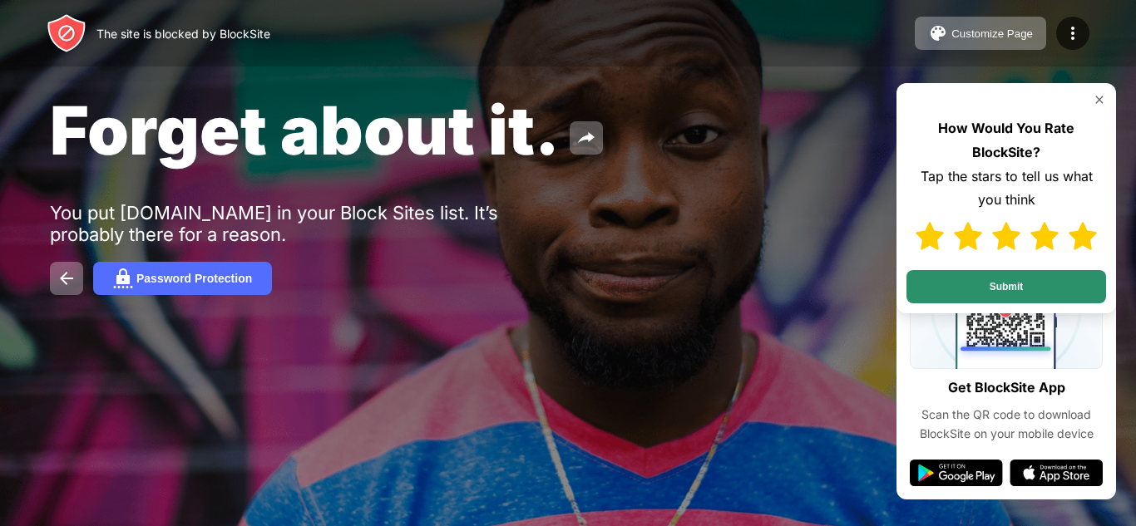
click at [1045, 297] on button "Submit" at bounding box center [1006, 286] width 200 height 33
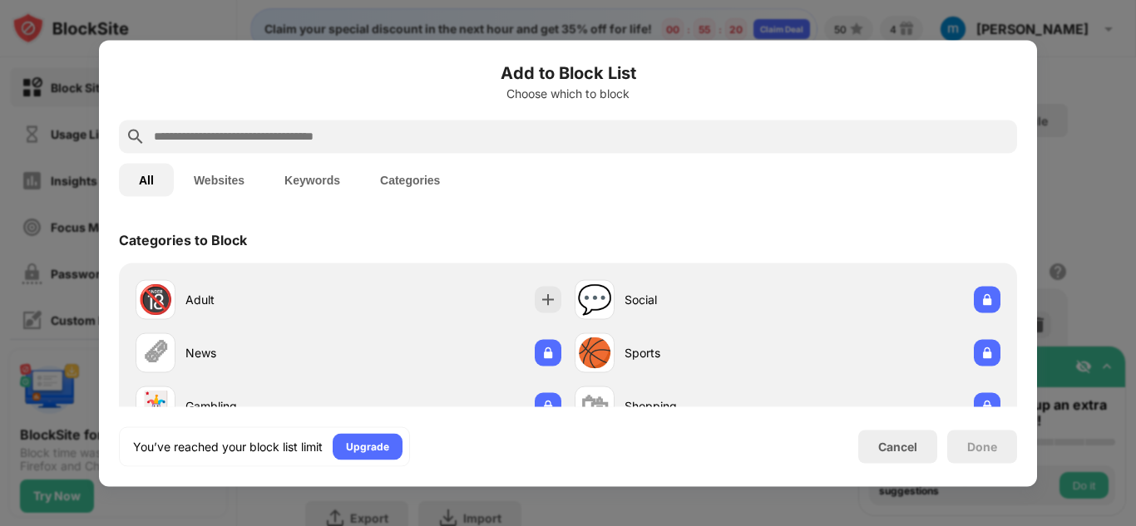
click at [1058, 119] on div at bounding box center [568, 263] width 1136 height 526
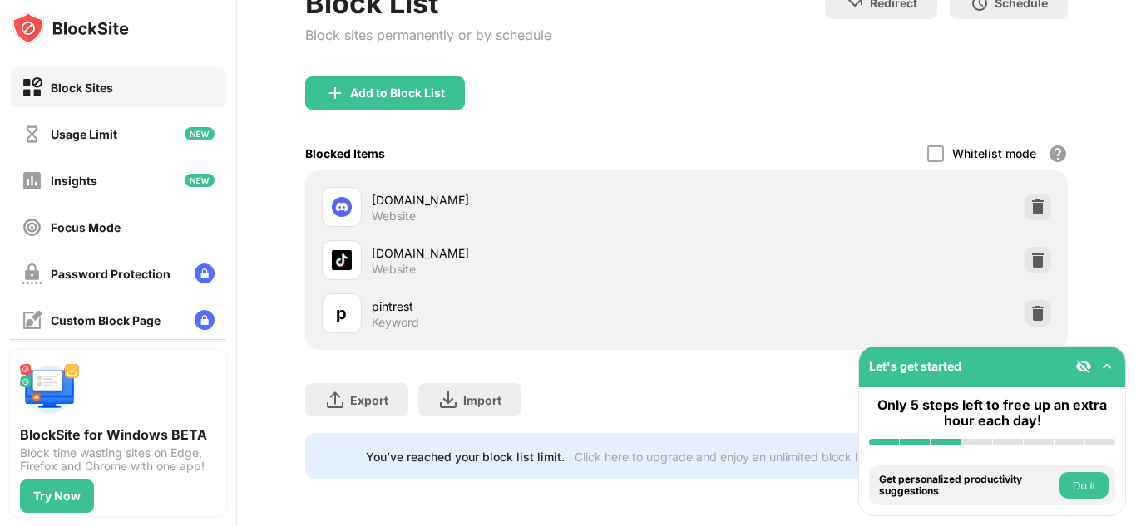
scroll to position [131, 0]
click at [1029, 305] on img at bounding box center [1037, 313] width 17 height 17
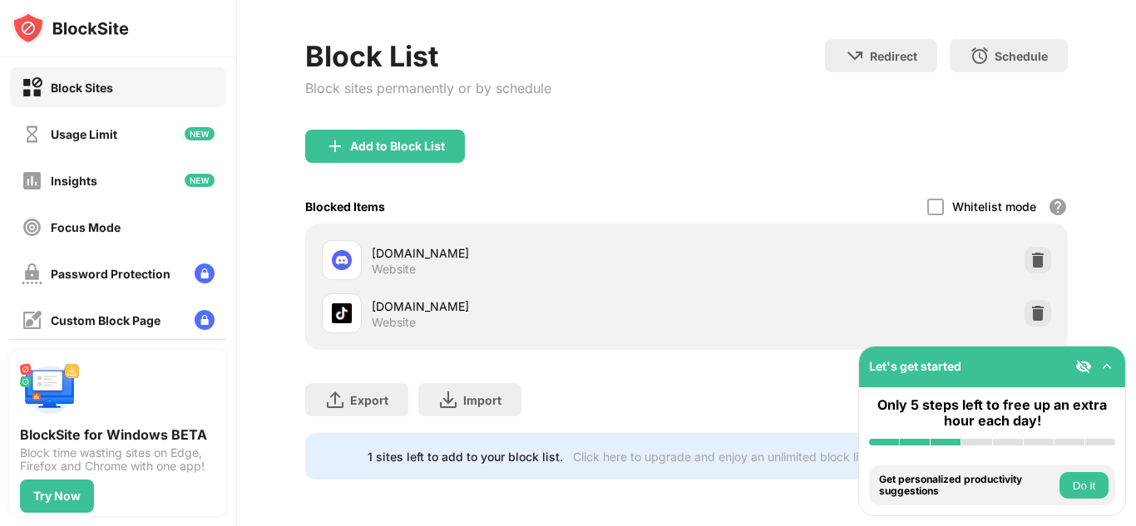
scroll to position [77, 0]
click at [416, 140] on div "Add to Block List" at bounding box center [397, 146] width 95 height 13
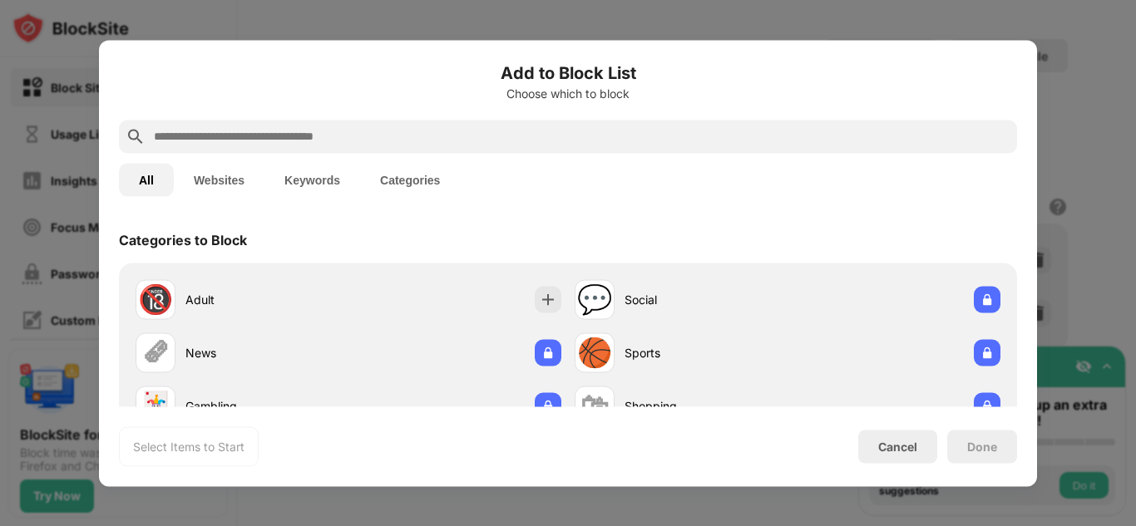
click at [456, 135] on input "text" at bounding box center [581, 136] width 858 height 20
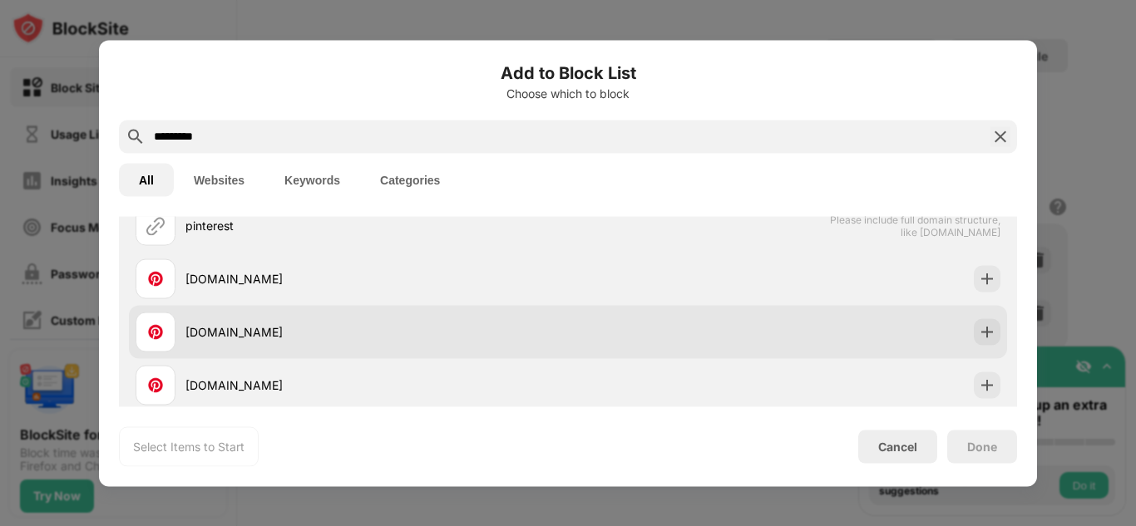
scroll to position [81, 0]
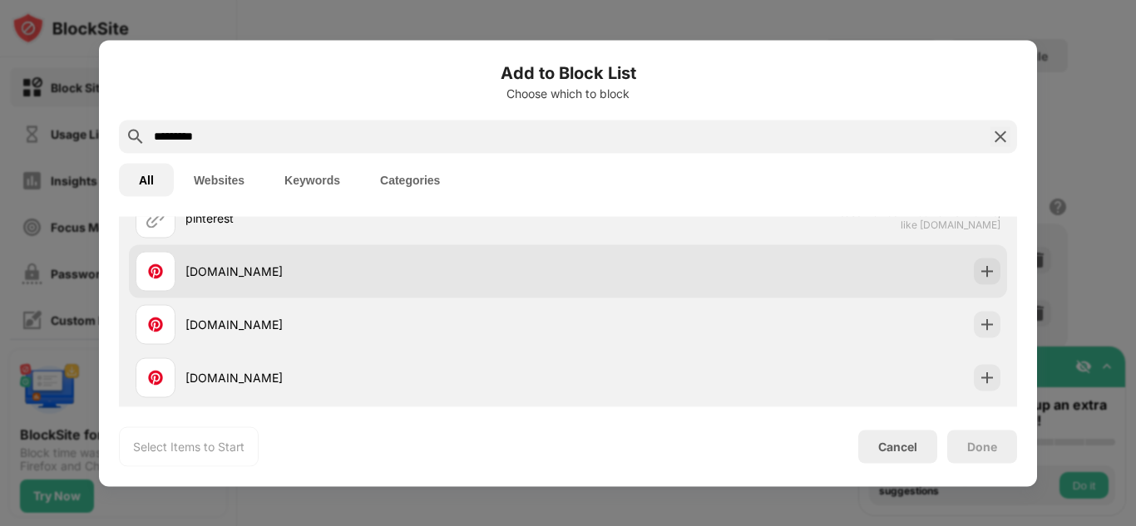
type input "*********"
click at [467, 288] on div "pinterest.com" at bounding box center [352, 271] width 432 height 40
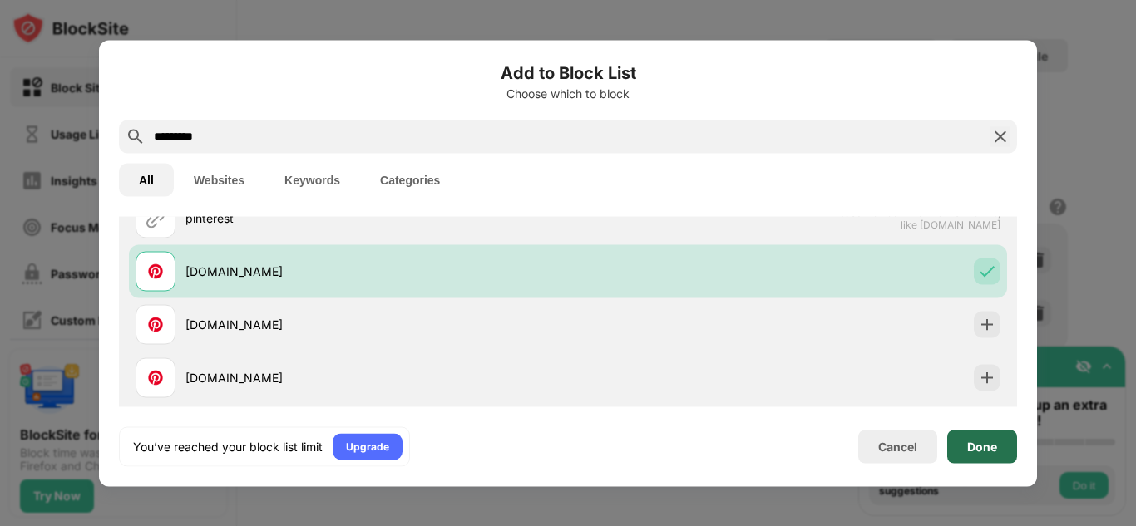
click at [999, 442] on div "Done" at bounding box center [982, 446] width 70 height 33
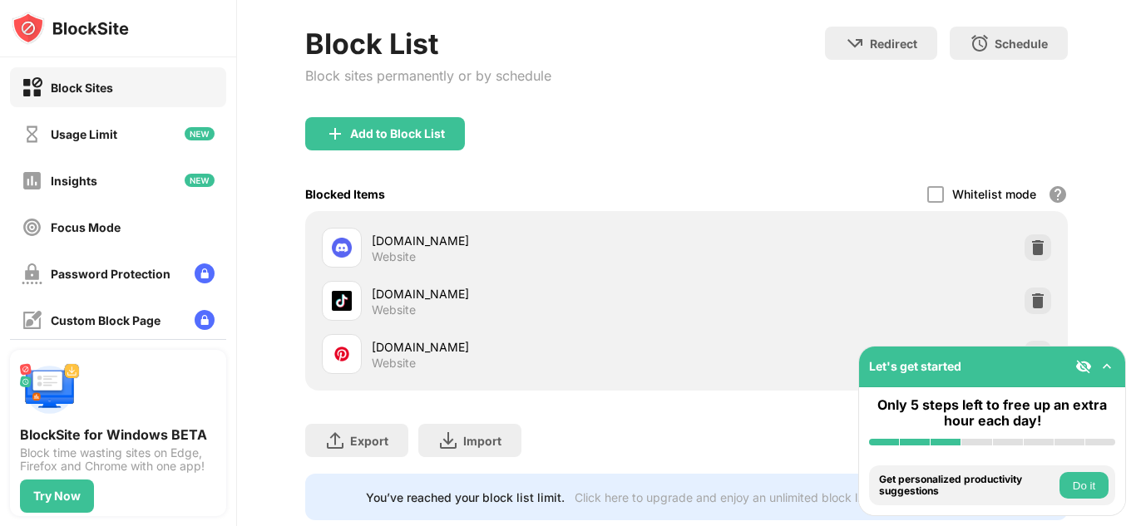
scroll to position [131, 0]
